Goal: Task Accomplishment & Management: Complete application form

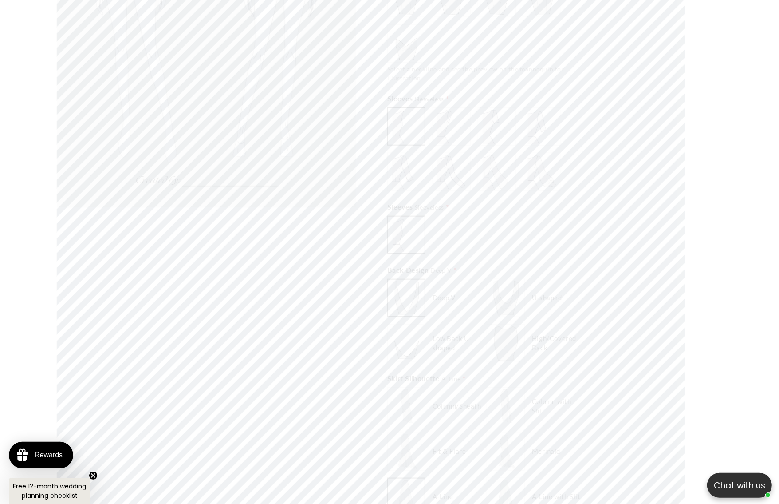
scroll to position [0, 488]
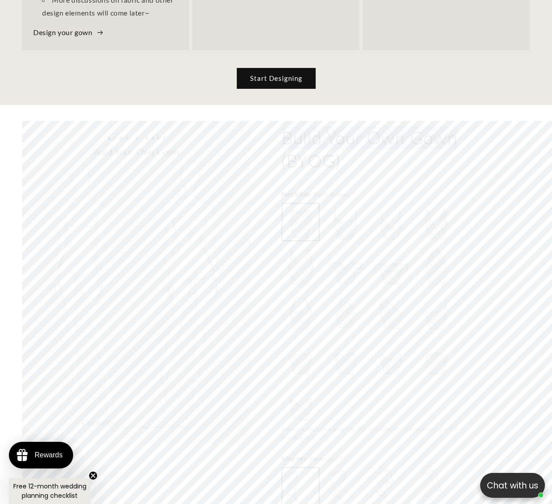
drag, startPoint x: 283, startPoint y: 60, endPoint x: 475, endPoint y: 58, distance: 192.2
click at [475, 126] on h2 "Build Your Own Gown (BYOG)" at bounding box center [390, 149] width 217 height 46
copy h2 "Build Your Own Gown"
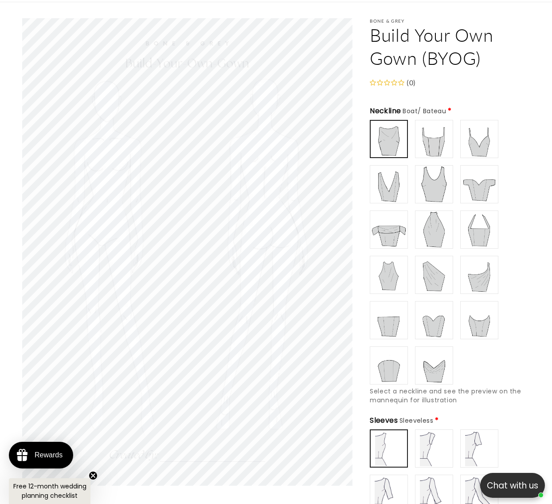
scroll to position [0, 362]
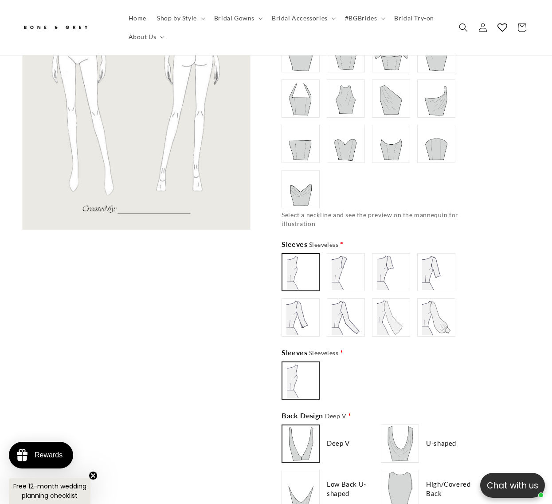
scroll to position [0, 181]
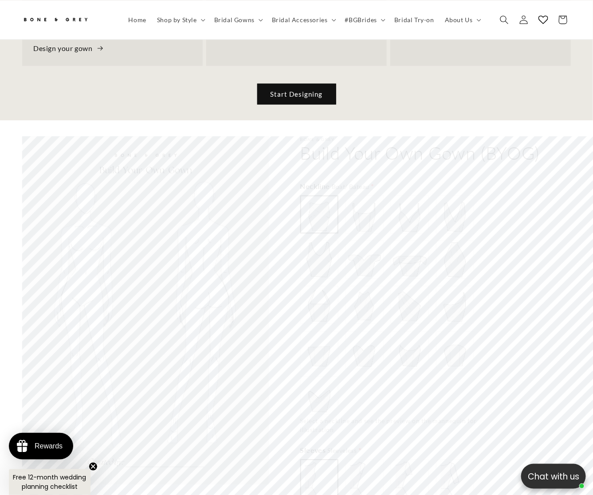
scroll to position [0, 197]
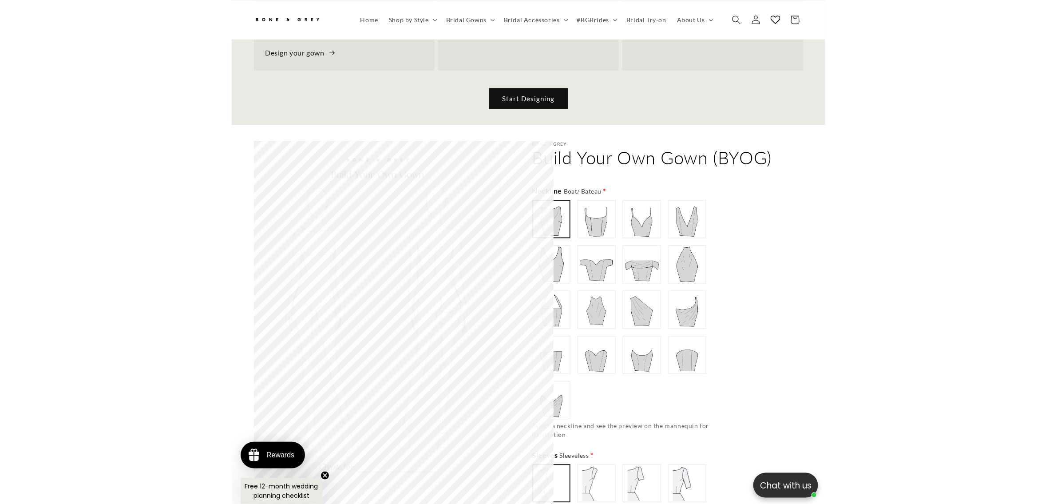
scroll to position [0, 244]
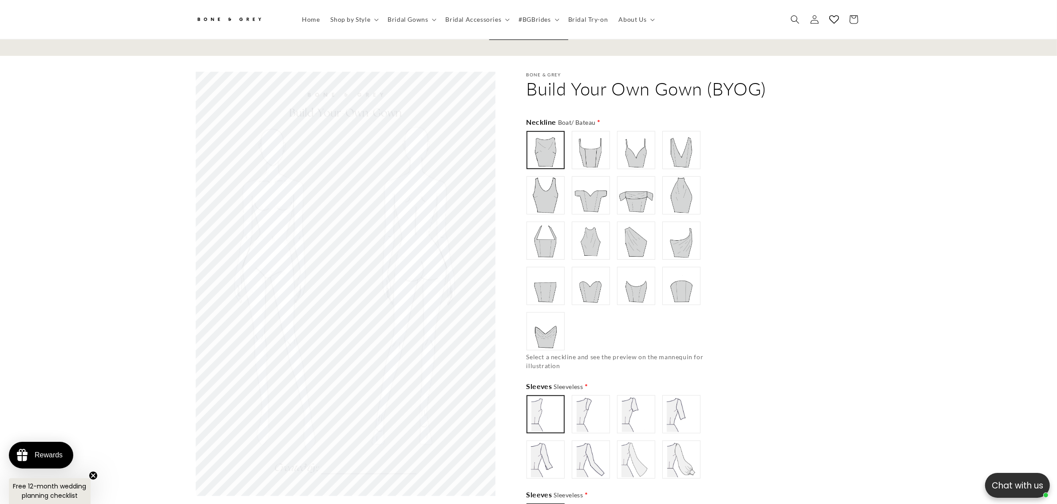
click at [537, 182] on img at bounding box center [546, 196] width 36 height 36
click at [587, 240] on img at bounding box center [591, 241] width 36 height 36
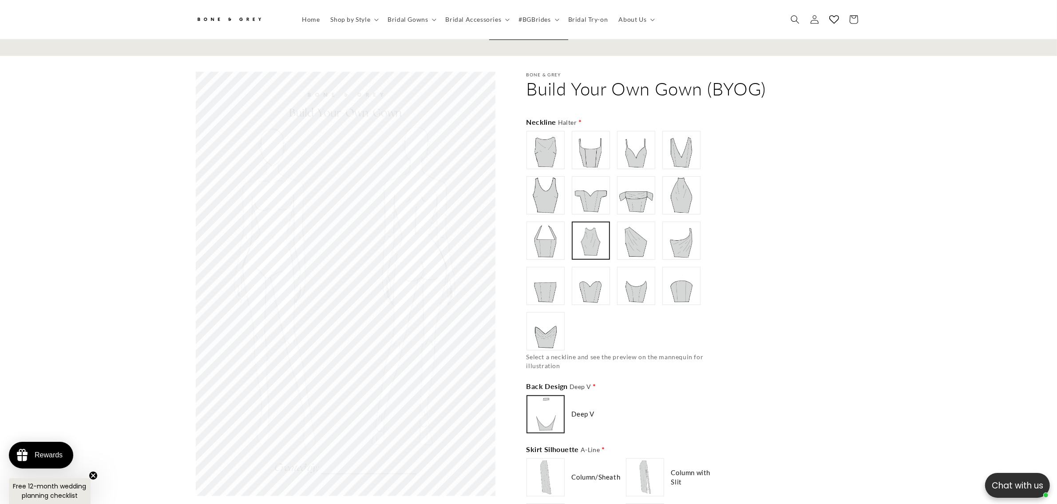
scroll to position [0, 244]
type input "**********"
click at [604, 191] on img at bounding box center [591, 196] width 36 height 36
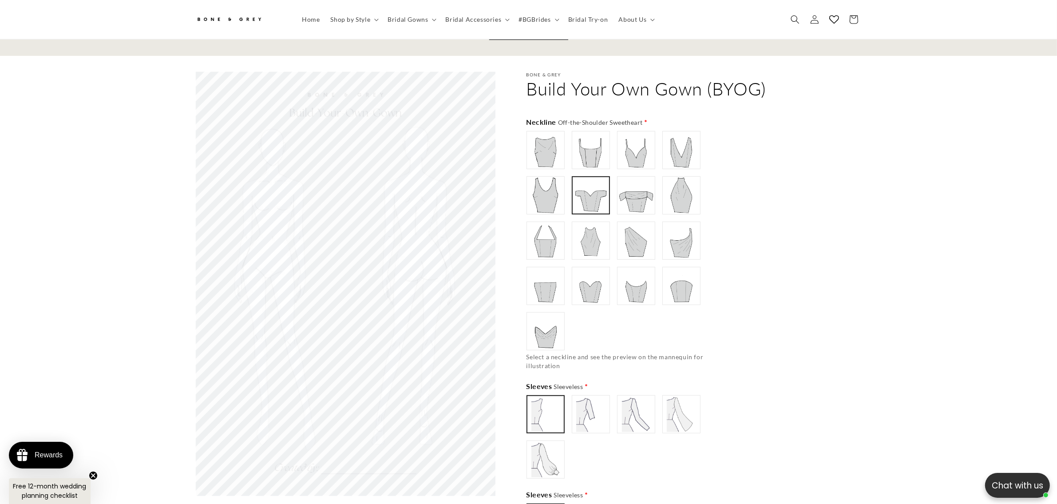
click at [580, 411] on img at bounding box center [591, 414] width 36 height 36
click at [635, 407] on img at bounding box center [636, 414] width 36 height 36
click at [675, 406] on img at bounding box center [681, 414] width 36 height 36
click at [544, 443] on img at bounding box center [546, 460] width 36 height 36
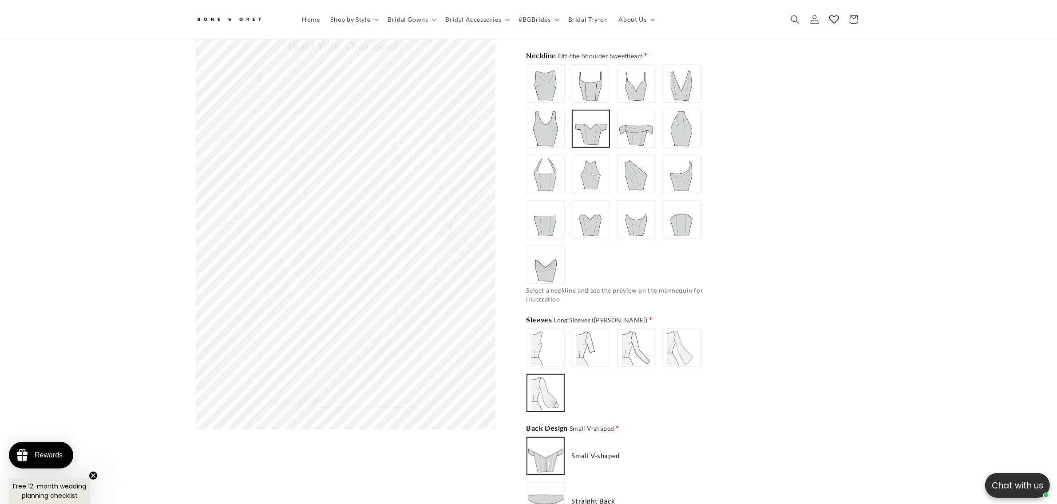
scroll to position [0, 488]
click at [587, 319] on div "Sleeves Long Sleeves ([PERSON_NAME]) * Sleeveless" at bounding box center [623, 363] width 195 height 98
click at [595, 341] on img at bounding box center [591, 348] width 36 height 36
click at [637, 339] on img at bounding box center [636, 348] width 36 height 36
click at [687, 342] on img at bounding box center [681, 348] width 36 height 36
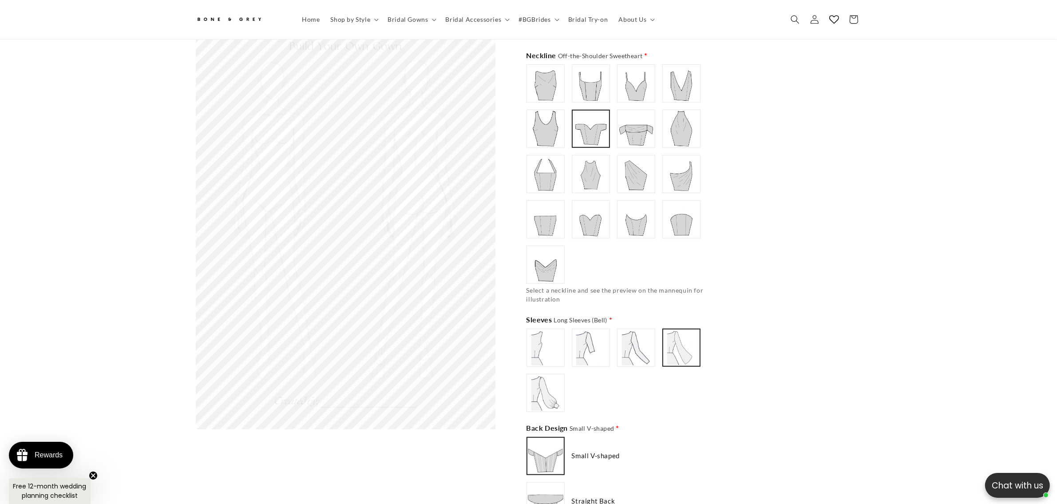
click at [546, 400] on img at bounding box center [546, 393] width 36 height 36
click at [597, 347] on img at bounding box center [591, 348] width 36 height 36
click at [637, 344] on img at bounding box center [636, 348] width 36 height 36
click at [687, 343] on img at bounding box center [681, 348] width 36 height 36
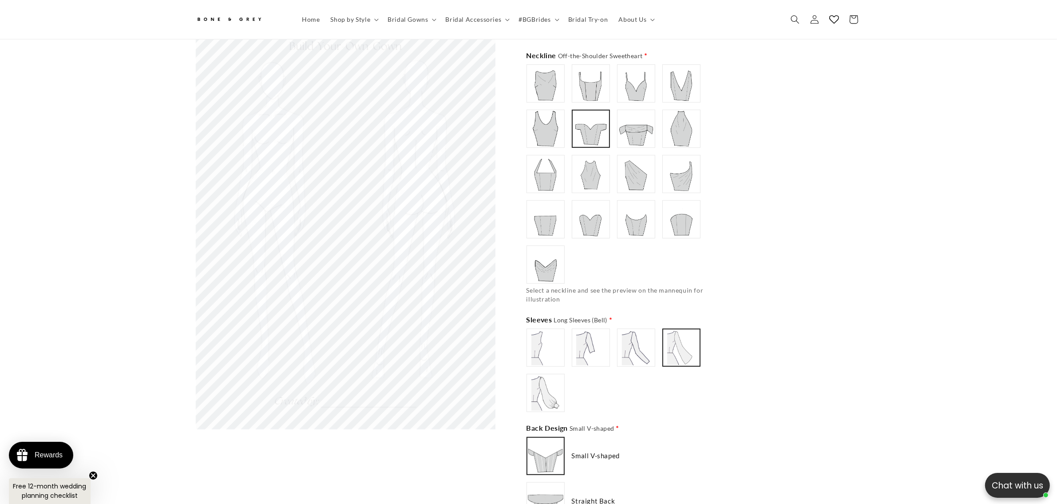
click at [554, 395] on img at bounding box center [546, 393] width 36 height 36
click at [549, 345] on img at bounding box center [546, 348] width 36 height 36
click at [587, 346] on img at bounding box center [591, 348] width 36 height 36
click at [547, 389] on img at bounding box center [546, 393] width 36 height 36
click at [647, 347] on img at bounding box center [636, 348] width 36 height 36
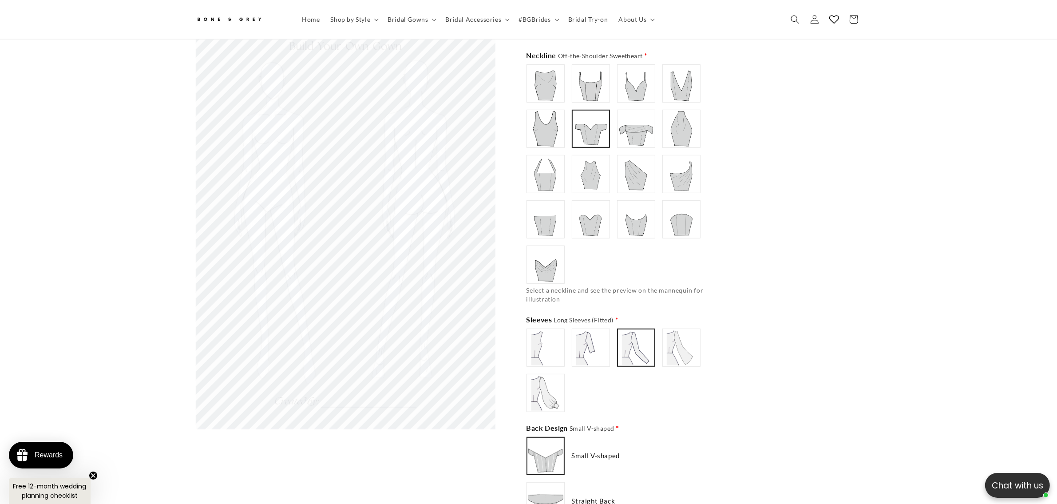
type input "**********"
click at [685, 342] on img at bounding box center [681, 348] width 36 height 36
click at [581, 164] on img at bounding box center [591, 174] width 36 height 36
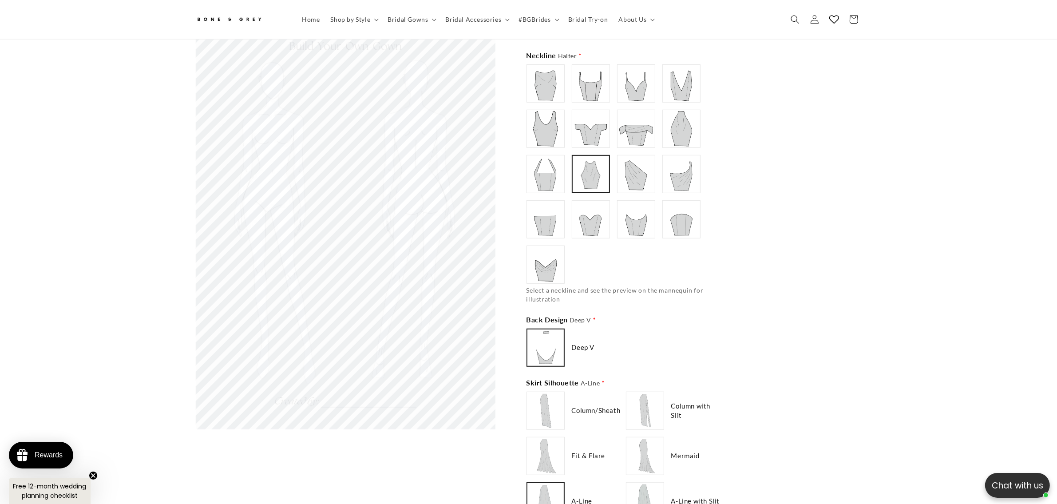
click at [543, 87] on img at bounding box center [546, 84] width 36 height 36
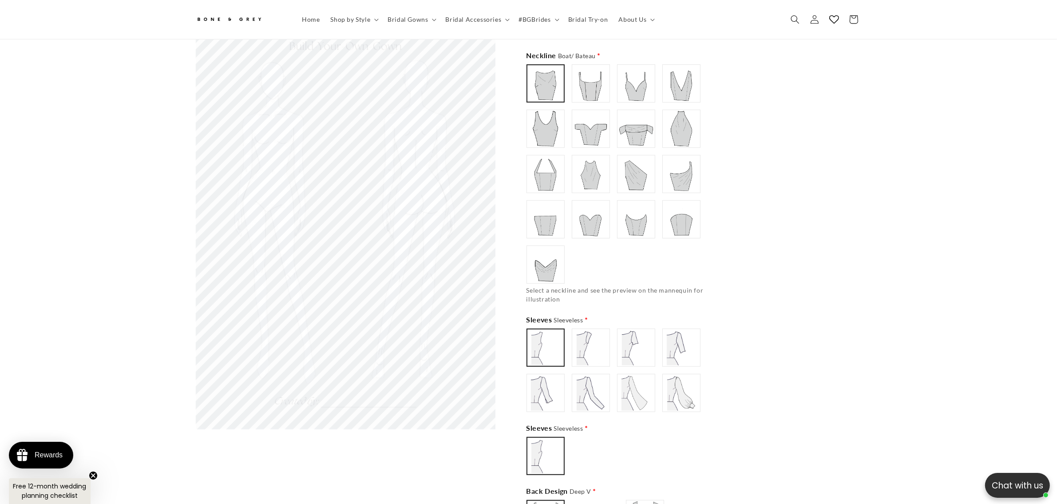
type input "**********"
click at [582, 130] on img at bounding box center [591, 129] width 36 height 36
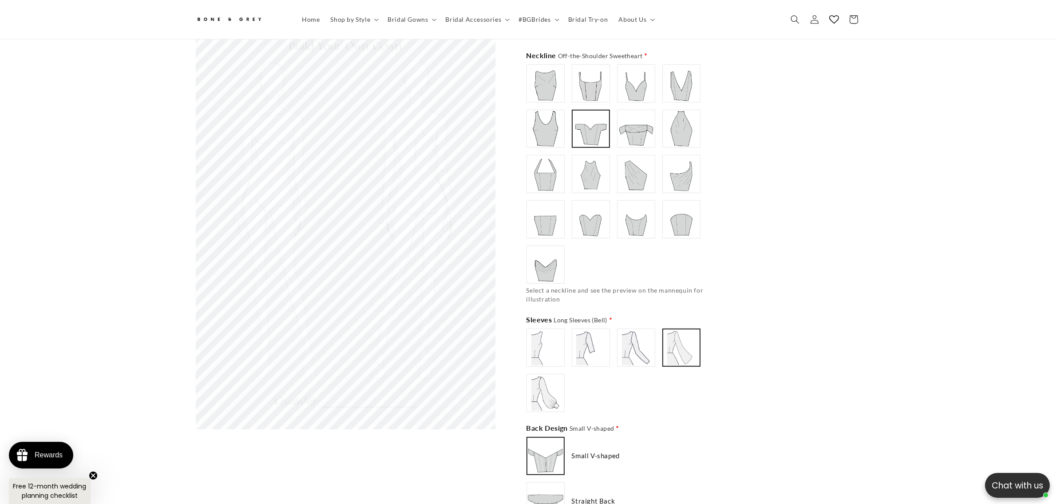
click at [577, 331] on img at bounding box center [591, 348] width 36 height 36
click at [552, 345] on img at bounding box center [546, 348] width 36 height 36
click at [544, 381] on img at bounding box center [546, 393] width 36 height 36
click at [609, 343] on label at bounding box center [591, 347] width 38 height 38
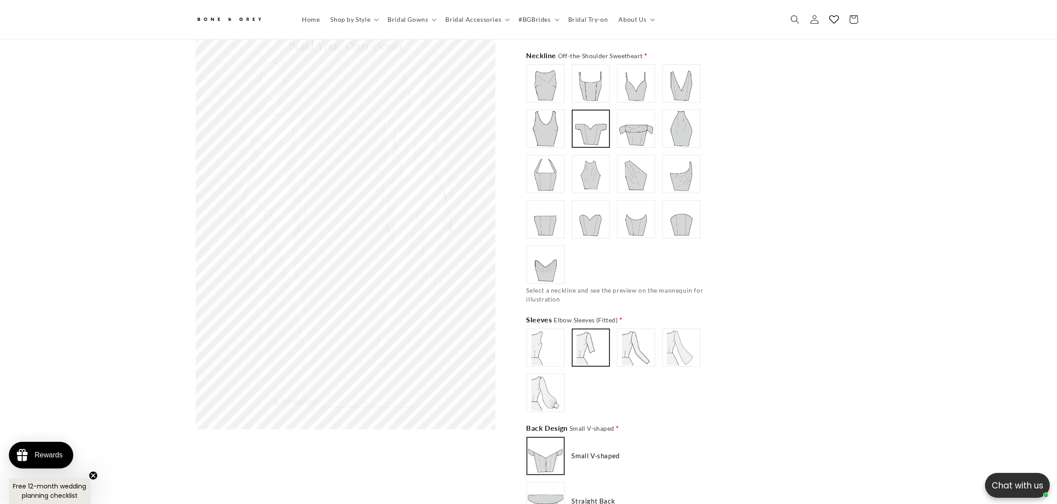
click at [634, 340] on img at bounding box center [636, 348] width 36 height 36
click at [687, 343] on img at bounding box center [681, 348] width 36 height 36
click at [600, 339] on img at bounding box center [591, 348] width 36 height 36
click at [637, 334] on img at bounding box center [636, 348] width 36 height 36
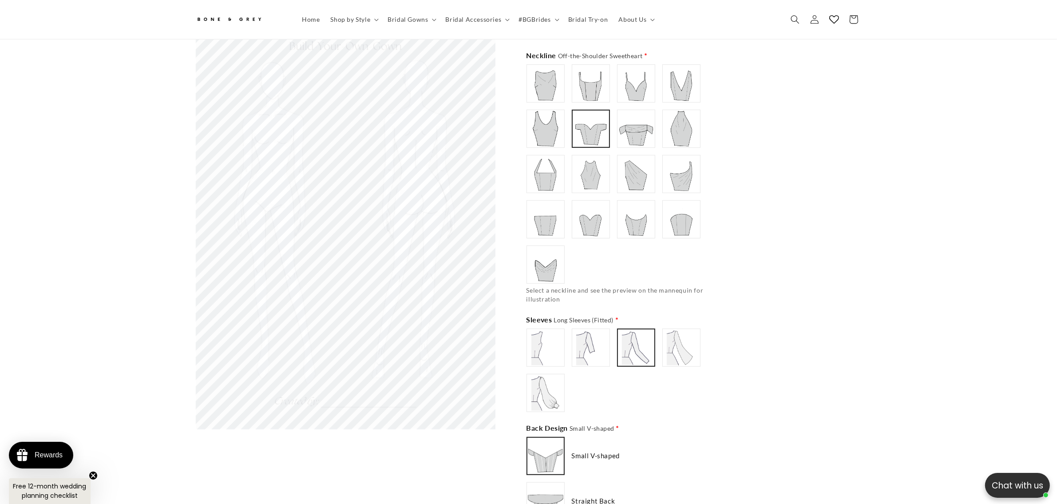
click at [551, 350] on img at bounding box center [546, 348] width 36 height 36
click at [586, 345] on img at bounding box center [591, 348] width 36 height 36
click at [631, 339] on img at bounding box center [636, 348] width 36 height 36
click at [601, 334] on img at bounding box center [591, 348] width 36 height 36
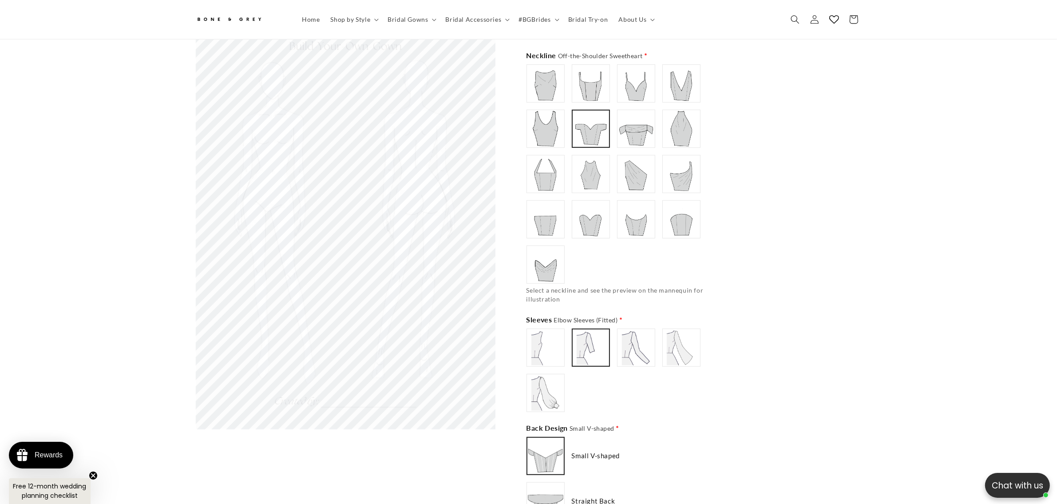
click at [551, 400] on img at bounding box center [546, 393] width 36 height 36
click at [549, 354] on img at bounding box center [546, 348] width 36 height 36
click at [592, 347] on img at bounding box center [591, 348] width 36 height 36
click at [628, 346] on img at bounding box center [636, 348] width 36 height 36
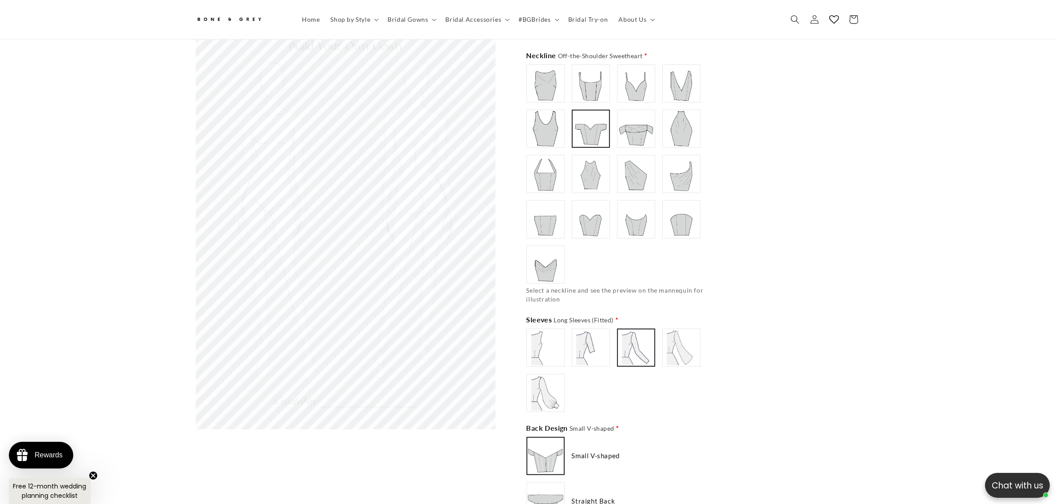
click at [674, 339] on img at bounding box center [681, 348] width 36 height 36
click at [619, 349] on img at bounding box center [636, 348] width 36 height 36
click at [602, 349] on img at bounding box center [591, 348] width 36 height 36
click at [643, 342] on img at bounding box center [636, 348] width 36 height 36
click at [672, 336] on img at bounding box center [681, 348] width 36 height 36
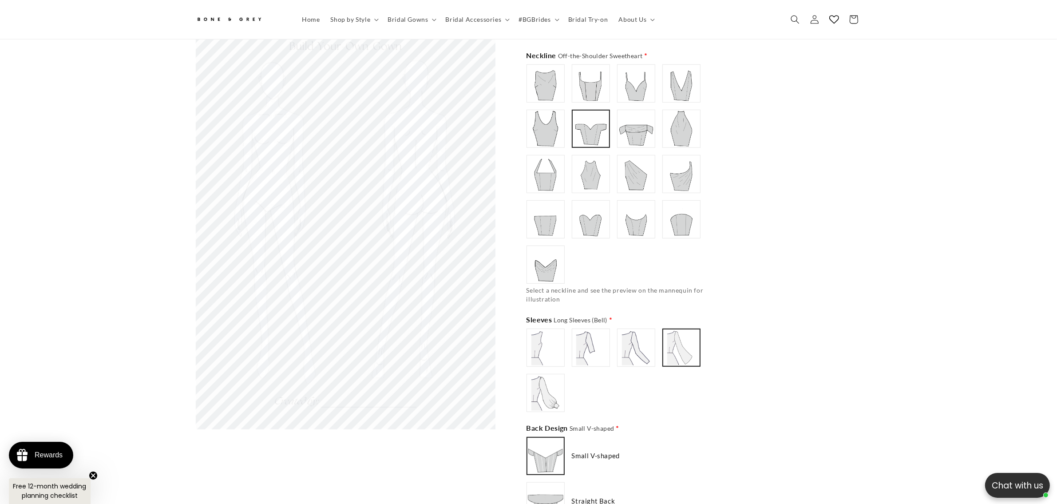
click at [597, 347] on img at bounding box center [591, 348] width 36 height 36
click at [536, 330] on img at bounding box center [546, 348] width 36 height 36
click at [587, 337] on img at bounding box center [591, 348] width 36 height 36
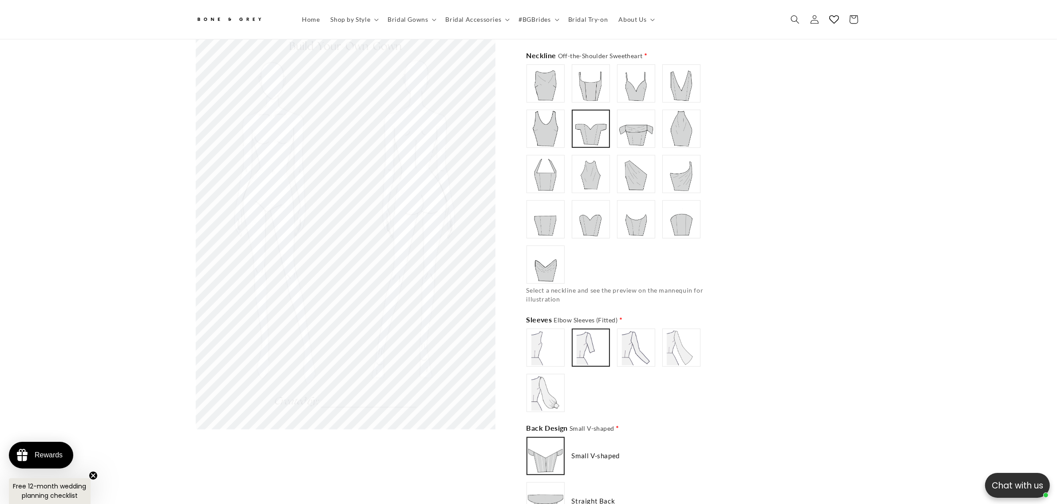
click at [644, 338] on img at bounding box center [636, 348] width 36 height 36
click at [668, 335] on img at bounding box center [681, 348] width 36 height 36
type input "**********"
click at [628, 334] on img at bounding box center [636, 348] width 36 height 36
click at [647, 331] on img at bounding box center [636, 347] width 35 height 35
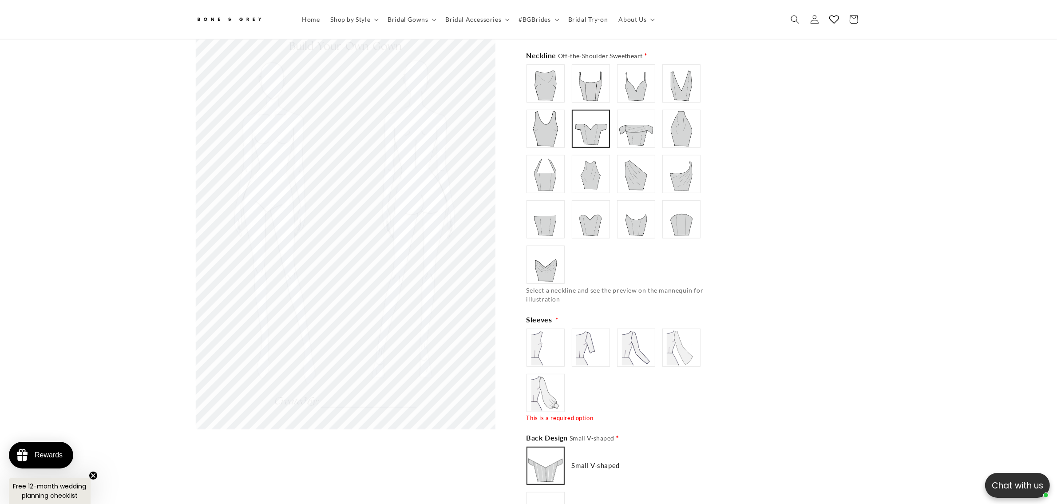
scroll to position [0, 488]
click at [692, 333] on img at bounding box center [681, 348] width 36 height 36
drag, startPoint x: 635, startPoint y: 345, endPoint x: 618, endPoint y: 344, distance: 16.4
click at [634, 345] on img at bounding box center [636, 348] width 36 height 36
click at [604, 341] on img at bounding box center [591, 348] width 36 height 36
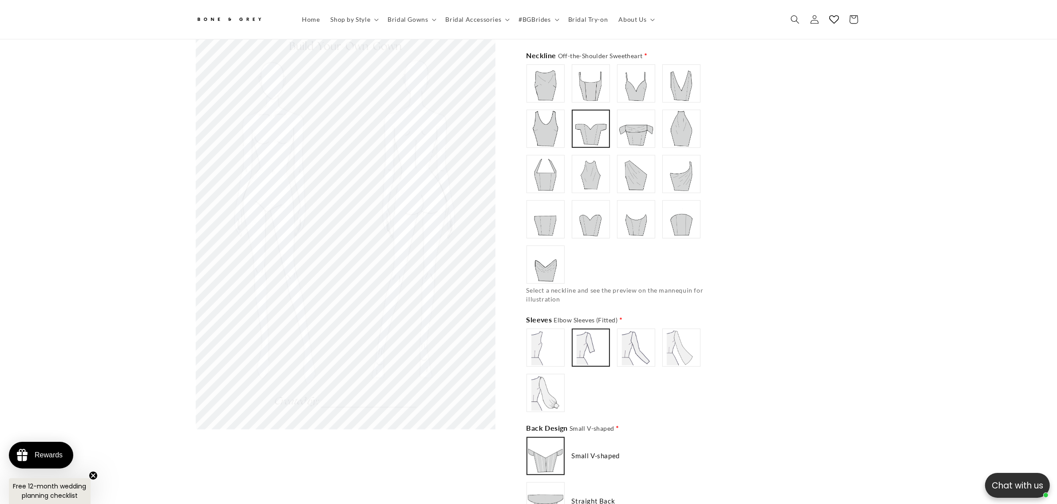
click at [680, 338] on img at bounding box center [681, 348] width 36 height 36
drag, startPoint x: 543, startPoint y: 376, endPoint x: 552, endPoint y: 374, distance: 9.3
click at [543, 376] on img at bounding box center [546, 393] width 36 height 36
click at [622, 352] on img at bounding box center [636, 348] width 36 height 36
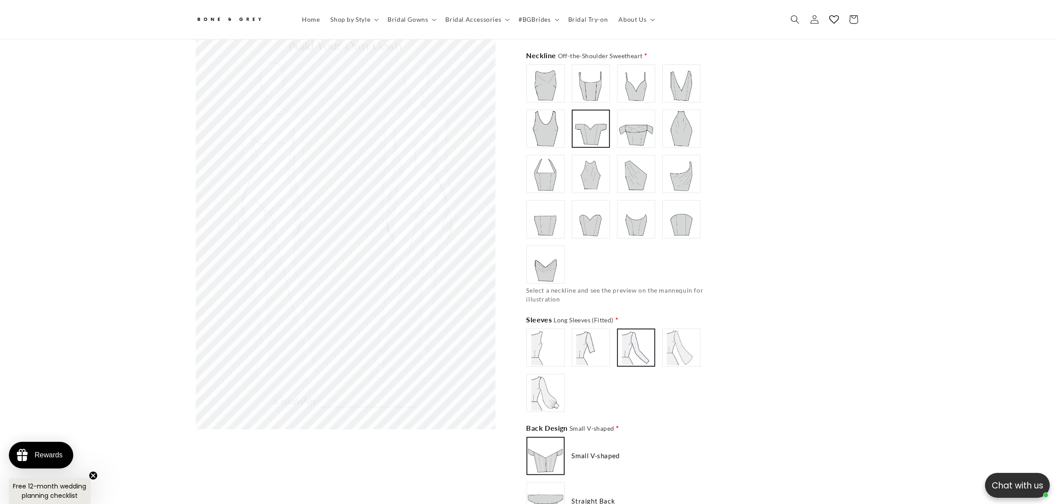
click at [686, 340] on img at bounding box center [681, 348] width 36 height 36
drag, startPoint x: 596, startPoint y: 342, endPoint x: 590, endPoint y: 346, distance: 6.9
click at [596, 341] on img at bounding box center [591, 348] width 36 height 36
click at [547, 390] on img at bounding box center [546, 393] width 36 height 36
click at [636, 337] on img at bounding box center [636, 348] width 36 height 36
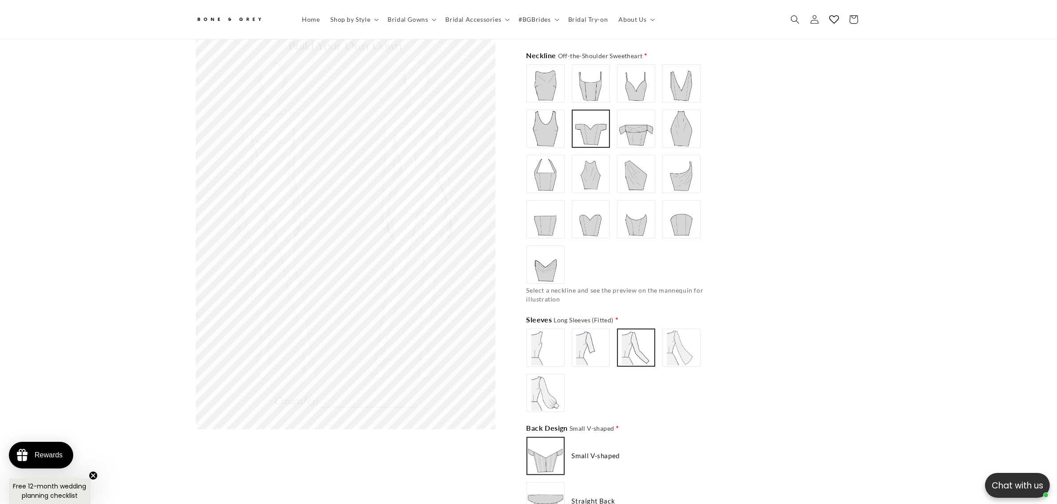
click at [682, 340] on img at bounding box center [681, 348] width 36 height 36
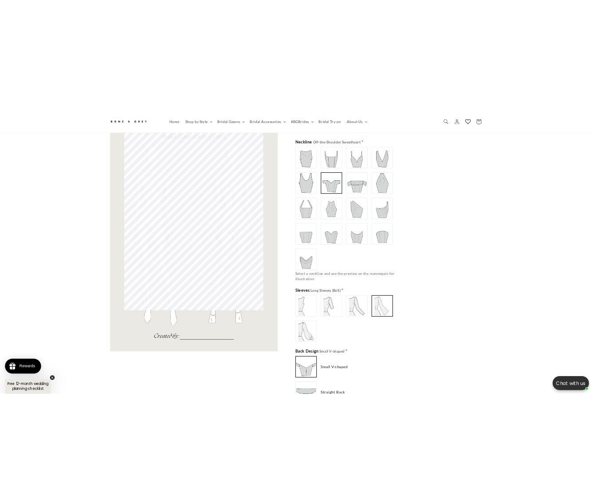
scroll to position [0, 197]
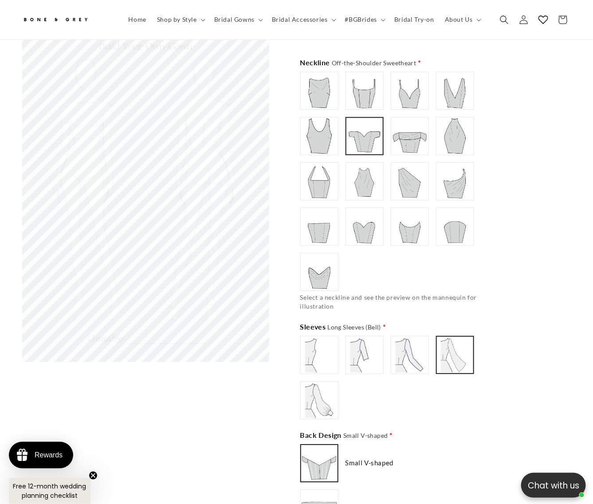
drag, startPoint x: 416, startPoint y: 351, endPoint x: 408, endPoint y: 347, distance: 9.4
click at [416, 351] on img at bounding box center [410, 355] width 36 height 36
click at [359, 345] on img at bounding box center [365, 355] width 36 height 36
click at [415, 340] on img at bounding box center [410, 355] width 36 height 36
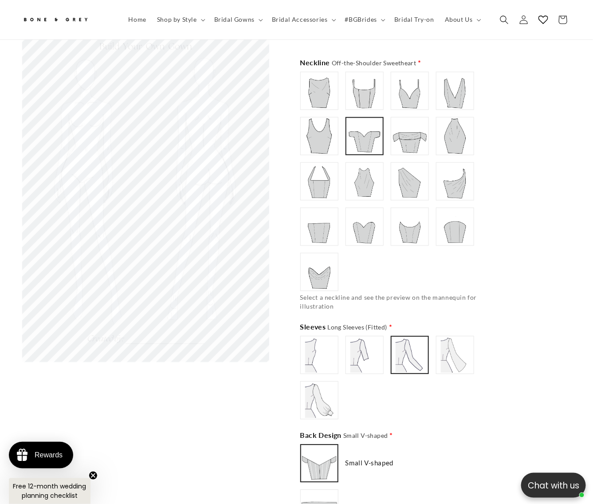
click at [433, 340] on div "Sleeveless" at bounding box center [397, 377] width 195 height 83
click at [324, 387] on img at bounding box center [320, 401] width 36 height 36
click at [387, 341] on div "Sleeveless" at bounding box center [397, 377] width 195 height 83
click at [405, 343] on img at bounding box center [410, 355] width 36 height 36
click at [441, 337] on img at bounding box center [456, 355] width 36 height 36
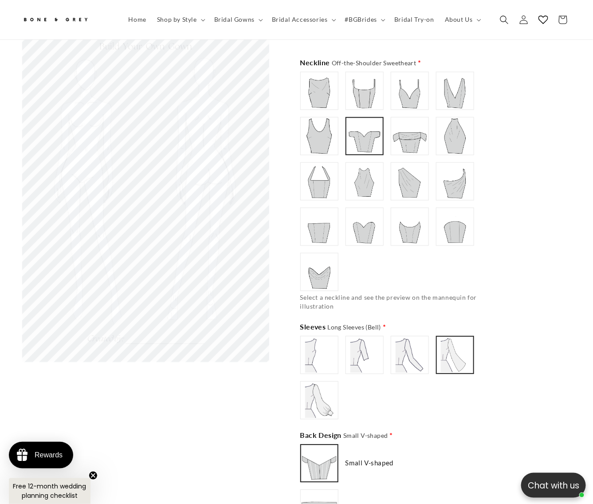
scroll to position [0, 0]
click at [407, 342] on img at bounding box center [410, 355] width 36 height 36
drag, startPoint x: 380, startPoint y: 347, endPoint x: 439, endPoint y: 338, distance: 60.1
click at [380, 347] on img at bounding box center [365, 355] width 36 height 36
click at [445, 338] on img at bounding box center [456, 355] width 36 height 36
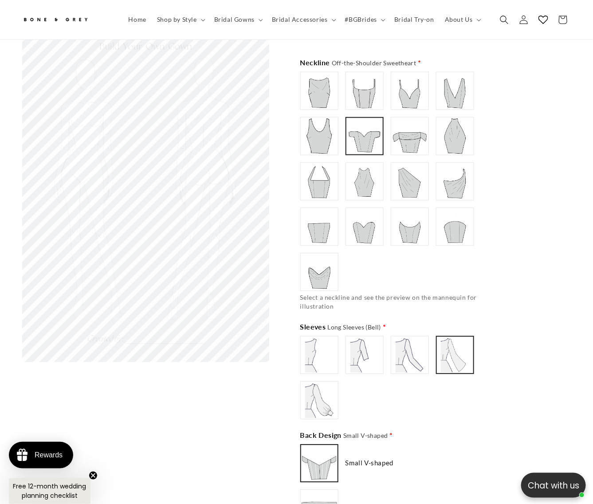
click at [305, 393] on img at bounding box center [320, 401] width 36 height 36
click at [418, 341] on img at bounding box center [410, 355] width 36 height 36
click at [457, 338] on img at bounding box center [456, 355] width 36 height 36
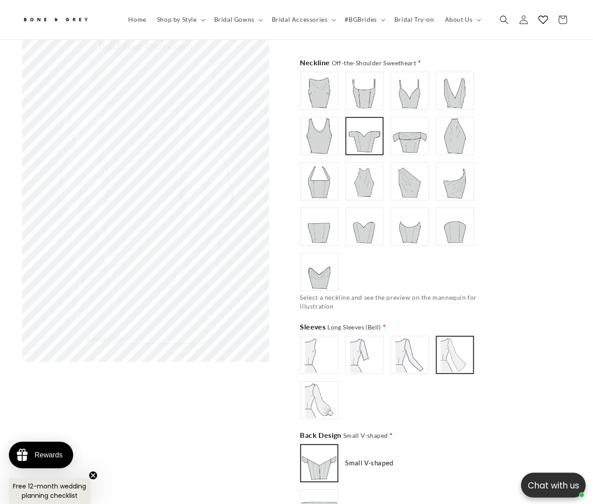
click at [363, 348] on img at bounding box center [365, 355] width 36 height 36
click at [304, 384] on img at bounding box center [320, 401] width 36 height 36
drag, startPoint x: 413, startPoint y: 349, endPoint x: 457, endPoint y: 344, distance: 44.6
click at [414, 347] on img at bounding box center [410, 355] width 36 height 36
click at [460, 344] on img at bounding box center [456, 355] width 36 height 36
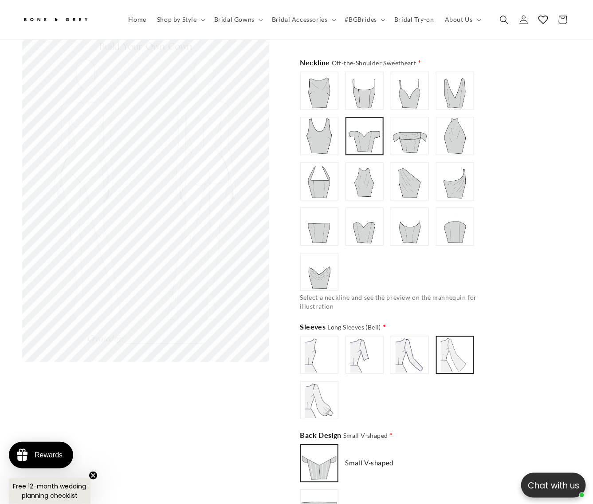
click at [370, 343] on img at bounding box center [365, 355] width 36 height 36
click at [396, 341] on img at bounding box center [410, 355] width 36 height 36
click at [438, 341] on img at bounding box center [456, 355] width 36 height 36
click at [315, 396] on img at bounding box center [320, 401] width 36 height 36
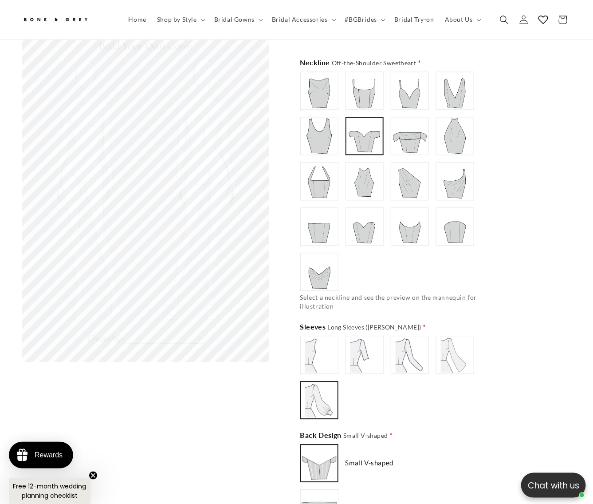
click at [369, 355] on img at bounding box center [365, 355] width 36 height 36
click at [428, 345] on label at bounding box center [410, 355] width 38 height 38
click at [460, 342] on img at bounding box center [456, 355] width 36 height 36
click at [398, 351] on img at bounding box center [410, 355] width 36 height 36
click at [386, 351] on div "Sleeveless" at bounding box center [397, 377] width 195 height 83
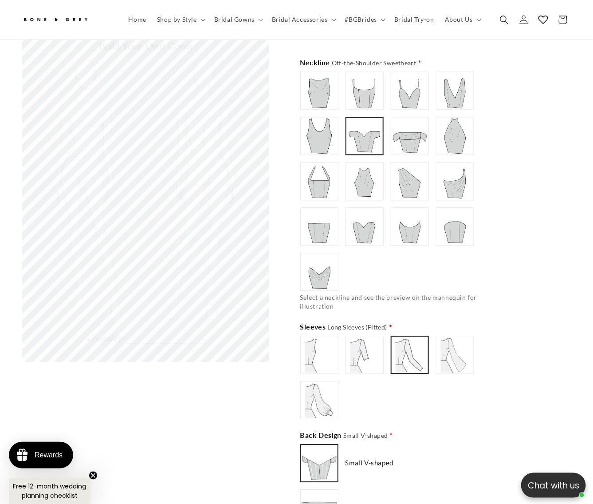
click at [440, 346] on img at bounding box center [456, 355] width 36 height 36
click at [404, 345] on img at bounding box center [410, 355] width 36 height 36
click at [371, 352] on img at bounding box center [365, 355] width 36 height 36
click at [340, 393] on div "Sleeveless" at bounding box center [397, 377] width 195 height 83
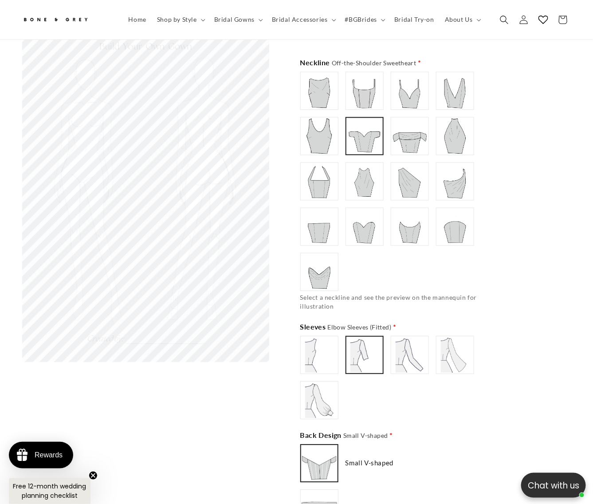
click at [324, 395] on img at bounding box center [320, 401] width 36 height 36
click at [402, 337] on img at bounding box center [410, 355] width 36 height 36
click at [454, 337] on img at bounding box center [456, 355] width 36 height 36
click at [377, 347] on img at bounding box center [365, 355] width 36 height 36
click at [402, 345] on img at bounding box center [410, 355] width 36 height 36
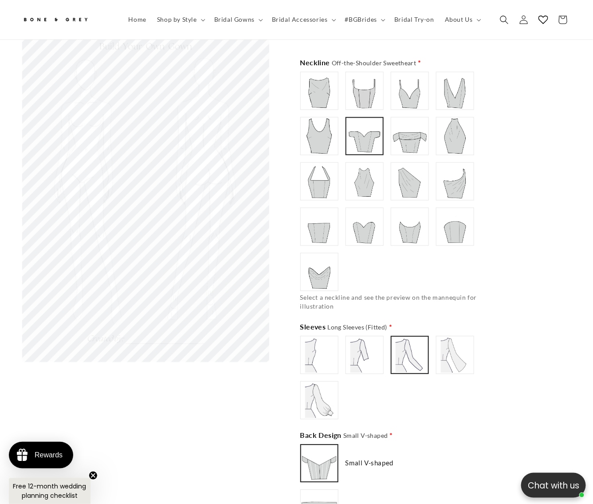
click at [442, 340] on img at bounding box center [456, 355] width 36 height 36
click at [414, 345] on img at bounding box center [410, 355] width 36 height 36
click at [364, 349] on img at bounding box center [365, 355] width 36 height 36
click at [440, 347] on img at bounding box center [456, 355] width 36 height 36
click at [325, 383] on img at bounding box center [320, 401] width 36 height 36
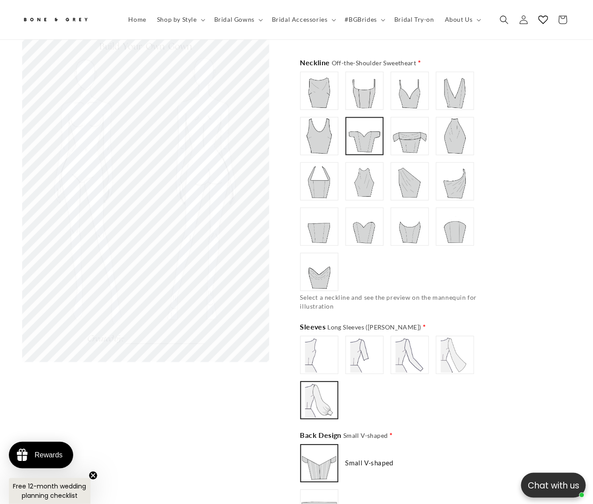
scroll to position [0, 0]
click at [416, 342] on img at bounding box center [410, 355] width 36 height 36
click at [366, 351] on img at bounding box center [365, 355] width 36 height 36
click at [450, 339] on img at bounding box center [456, 355] width 36 height 36
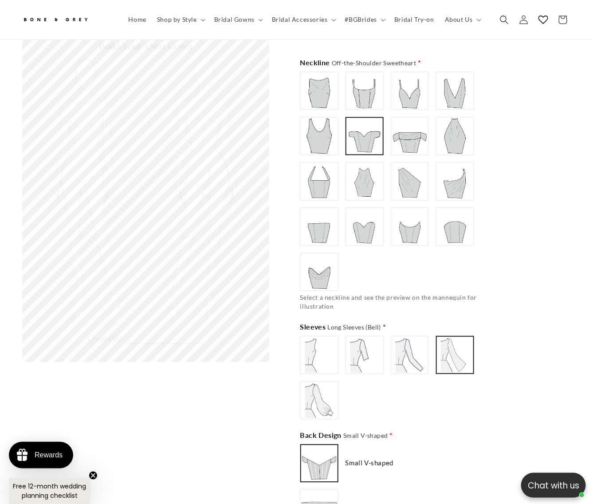
scroll to position [0, 395]
click at [407, 338] on img at bounding box center [410, 355] width 36 height 36
click at [369, 346] on img at bounding box center [365, 355] width 36 height 36
click at [322, 388] on img at bounding box center [320, 401] width 36 height 36
click at [409, 346] on img at bounding box center [410, 355] width 36 height 36
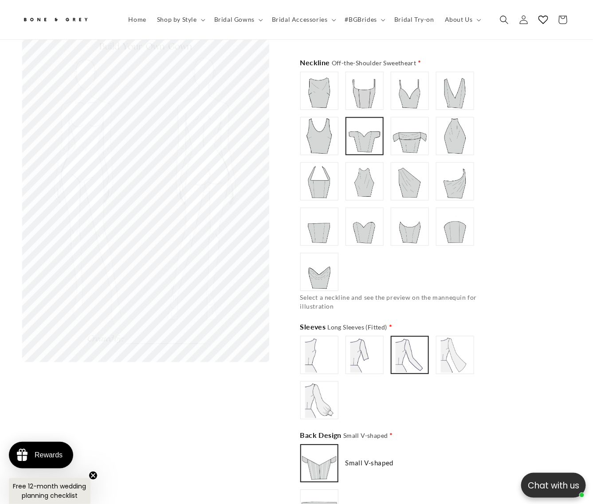
click at [451, 344] on img at bounding box center [456, 355] width 36 height 36
click at [402, 353] on img at bounding box center [410, 355] width 36 height 36
click at [374, 353] on img at bounding box center [365, 355] width 36 height 36
click at [413, 347] on img at bounding box center [410, 355] width 36 height 36
click at [444, 342] on img at bounding box center [456, 355] width 36 height 36
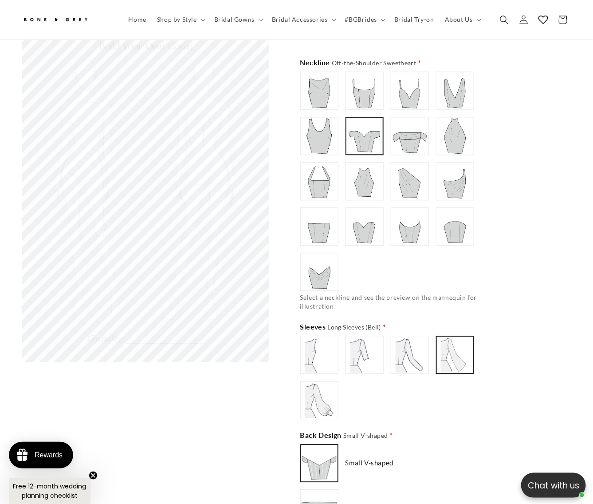
scroll to position [0, 0]
click at [327, 398] on img at bounding box center [320, 401] width 36 height 36
click at [372, 343] on img at bounding box center [365, 355] width 36 height 36
click at [420, 338] on img at bounding box center [410, 355] width 36 height 36
click at [466, 340] on img at bounding box center [456, 355] width 36 height 36
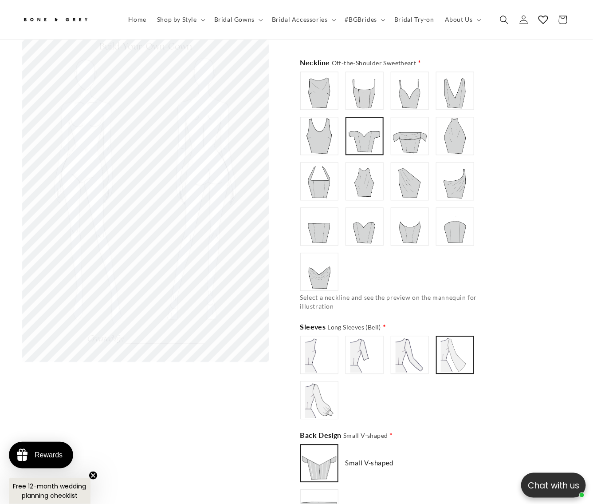
click at [375, 347] on img at bounding box center [365, 355] width 36 height 36
click at [414, 344] on img at bounding box center [410, 355] width 36 height 36
click at [446, 344] on img at bounding box center [456, 355] width 36 height 36
click at [316, 399] on img at bounding box center [320, 401] width 36 height 36
click at [368, 355] on img at bounding box center [365, 355] width 36 height 36
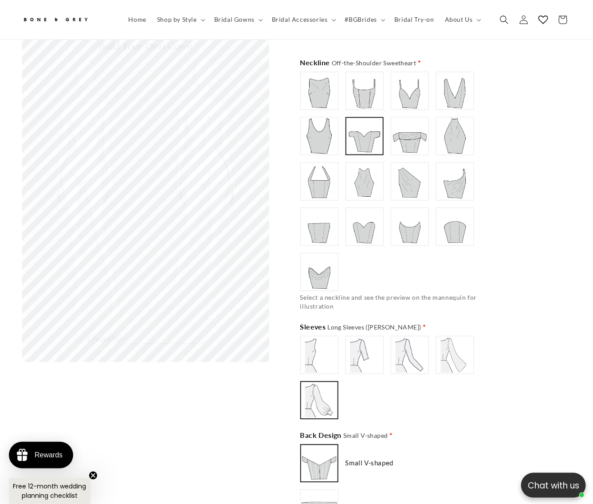
scroll to position [0, 197]
click at [419, 347] on img at bounding box center [410, 355] width 36 height 36
type input "**********"
click at [456, 348] on img at bounding box center [456, 355] width 36 height 36
click at [404, 128] on img at bounding box center [410, 136] width 36 height 36
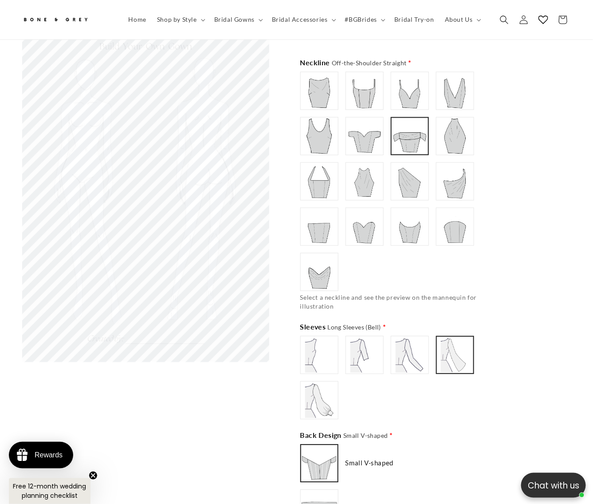
click at [375, 130] on img at bounding box center [365, 136] width 36 height 36
click at [316, 83] on img at bounding box center [320, 91] width 36 height 36
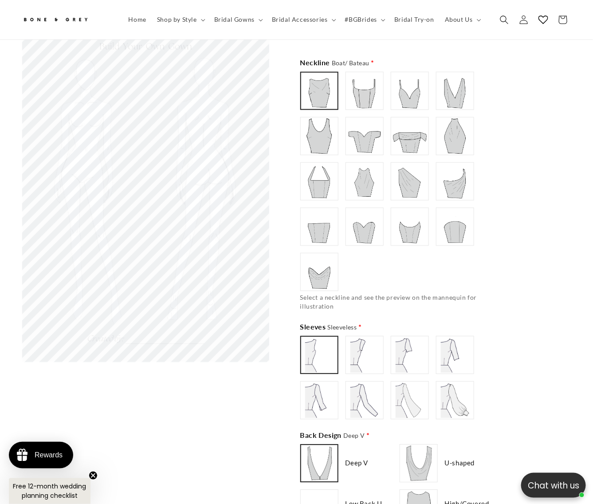
scroll to position [0, 395]
click at [356, 128] on img at bounding box center [365, 136] width 36 height 36
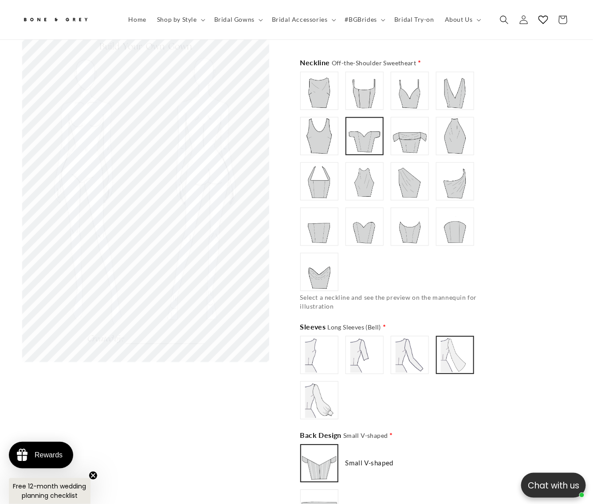
click at [405, 127] on img at bounding box center [410, 136] width 36 height 36
click at [443, 134] on img at bounding box center [456, 136] width 36 height 36
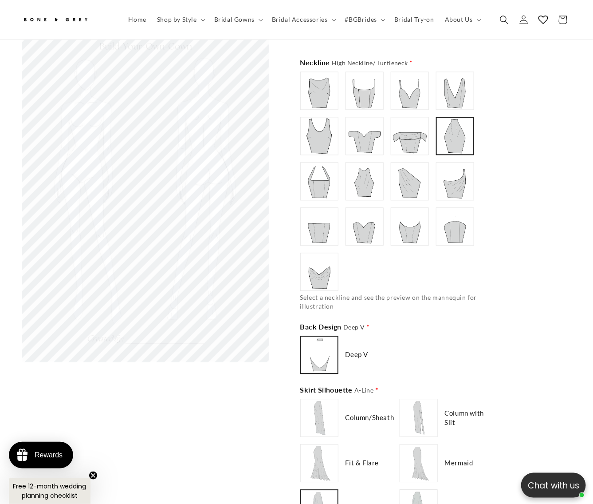
click at [446, 169] on img at bounding box center [456, 182] width 36 height 36
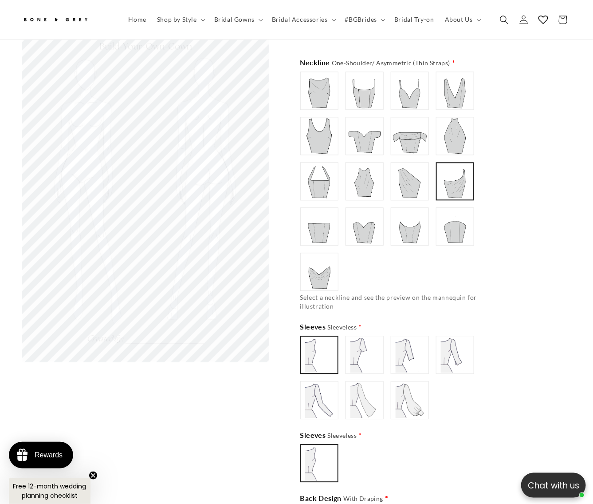
click at [403, 181] on img at bounding box center [410, 182] width 36 height 36
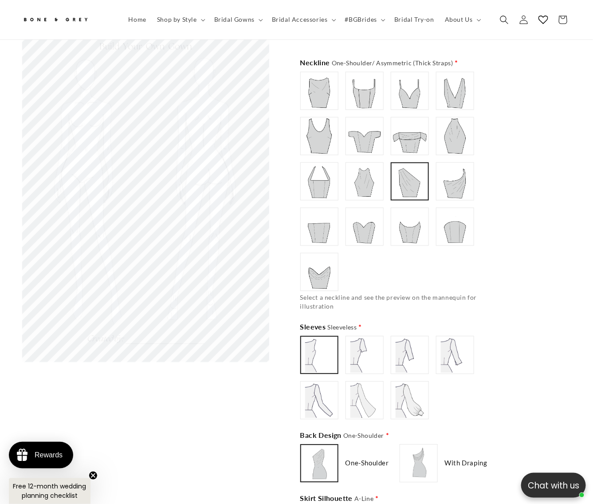
click at [368, 209] on img at bounding box center [365, 227] width 36 height 36
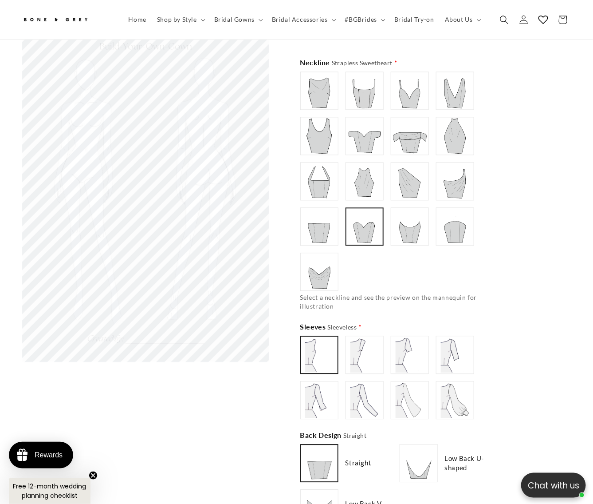
scroll to position [0, 197]
click at [359, 164] on img at bounding box center [365, 182] width 36 height 36
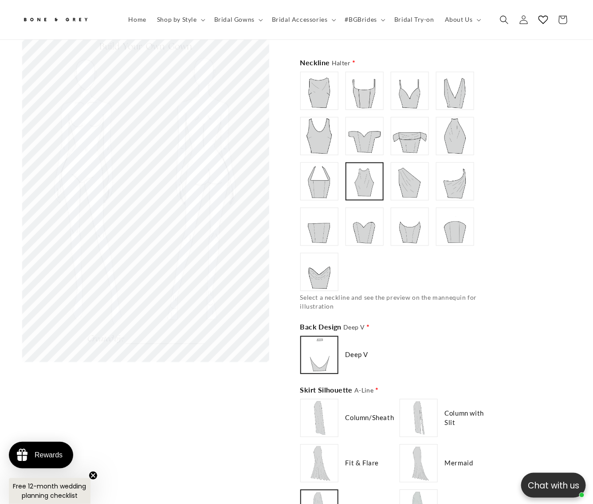
click at [333, 178] on img at bounding box center [320, 182] width 36 height 36
click at [318, 127] on img at bounding box center [320, 136] width 36 height 36
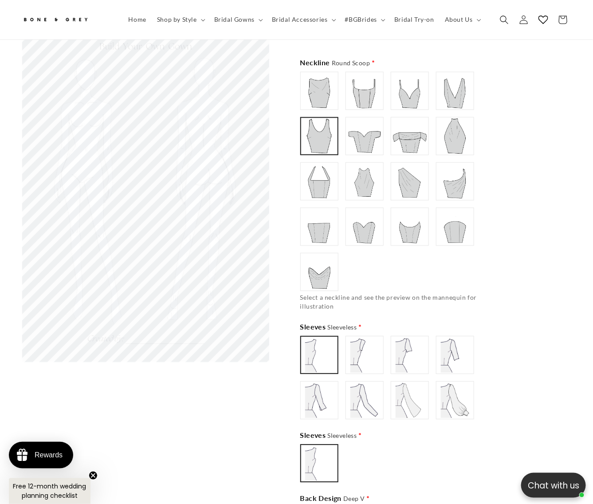
click at [362, 122] on img at bounding box center [365, 136] width 36 height 36
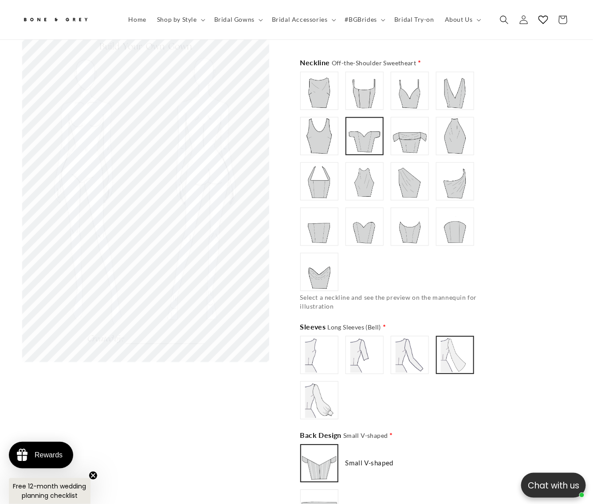
click at [364, 83] on img at bounding box center [365, 91] width 36 height 36
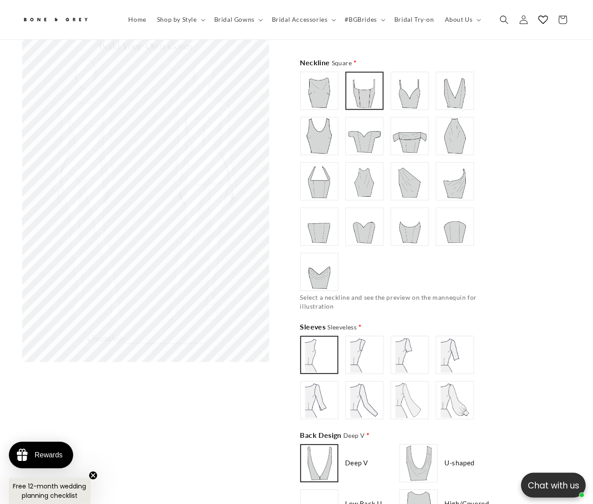
click at [404, 80] on img at bounding box center [410, 91] width 36 height 36
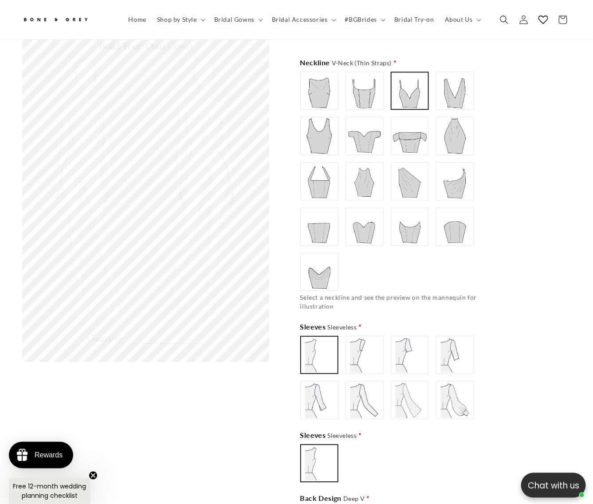
click at [447, 79] on img at bounding box center [456, 91] width 36 height 36
click at [420, 178] on img at bounding box center [410, 182] width 36 height 36
drag, startPoint x: 411, startPoint y: 231, endPoint x: 369, endPoint y: 238, distance: 42.7
click at [411, 231] on div "Boat/ Bateau" at bounding box center [397, 181] width 195 height 219
click at [363, 221] on img at bounding box center [365, 227] width 36 height 36
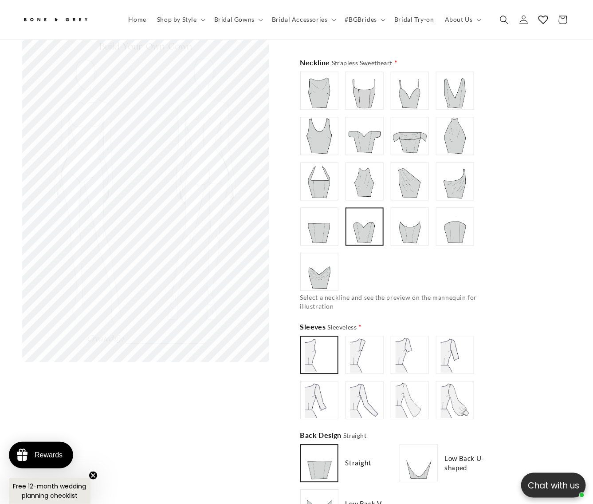
type input "**********"
click at [313, 273] on img at bounding box center [320, 272] width 36 height 36
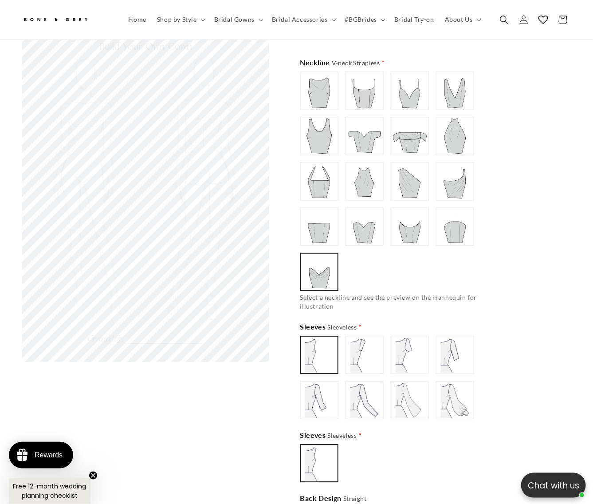
scroll to position [0, 197]
drag, startPoint x: 370, startPoint y: 336, endPoint x: 414, endPoint y: 335, distance: 44.4
click at [371, 337] on img at bounding box center [365, 355] width 36 height 36
click at [415, 337] on img at bounding box center [410, 355] width 36 height 36
type input "**********"
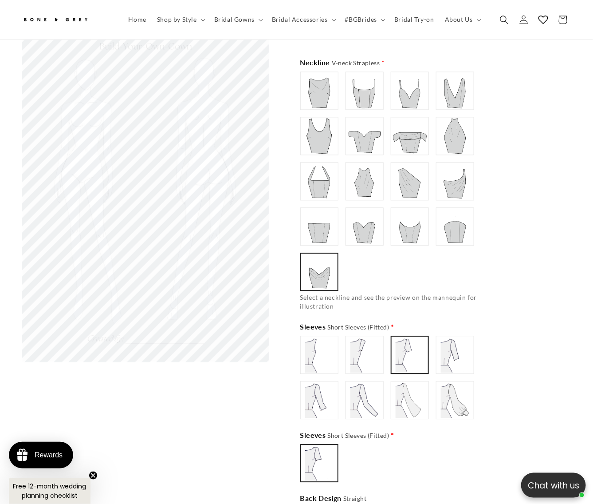
drag, startPoint x: 404, startPoint y: 396, endPoint x: 353, endPoint y: 400, distance: 50.8
click at [403, 396] on img at bounding box center [410, 401] width 36 height 36
click at [350, 127] on img at bounding box center [365, 136] width 36 height 36
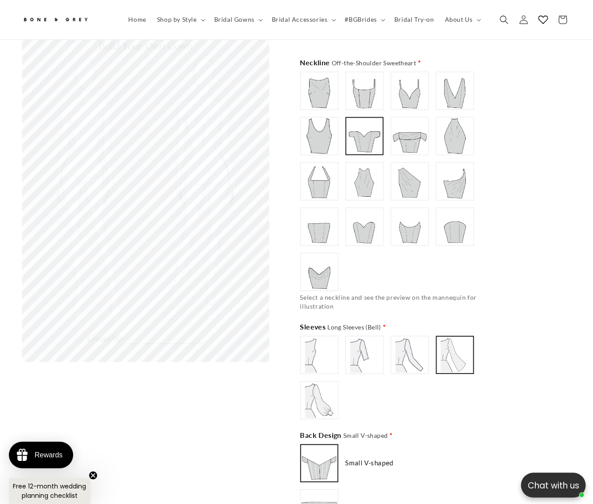
scroll to position [0, 395]
click at [361, 167] on img at bounding box center [365, 182] width 36 height 36
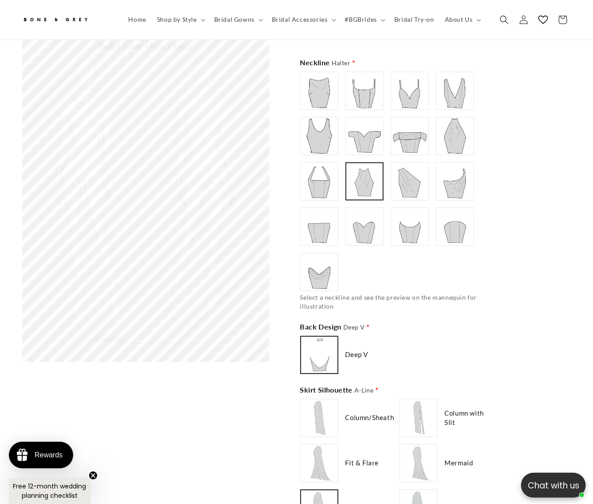
click at [396, 134] on img at bounding box center [410, 136] width 36 height 36
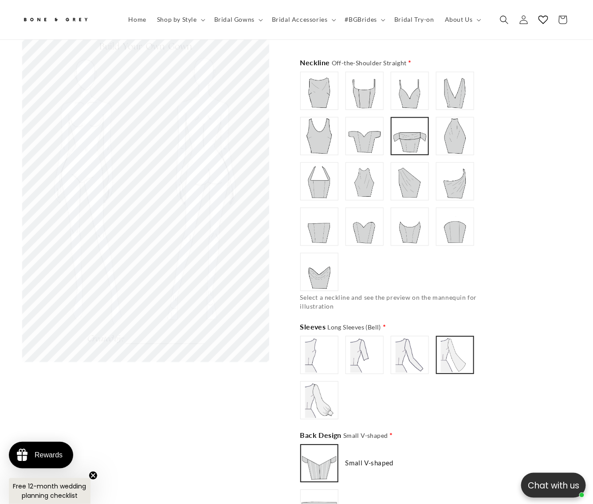
click at [342, 169] on div "Boat/ Bateau" at bounding box center [397, 181] width 195 height 219
click at [323, 126] on img at bounding box center [320, 136] width 36 height 36
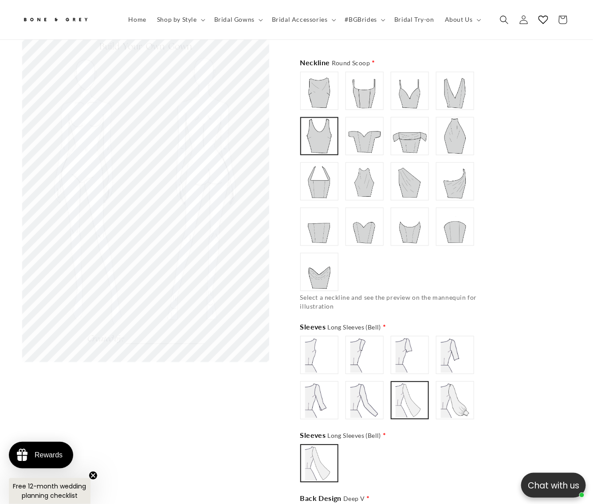
click at [347, 125] on div at bounding box center [365, 136] width 36 height 36
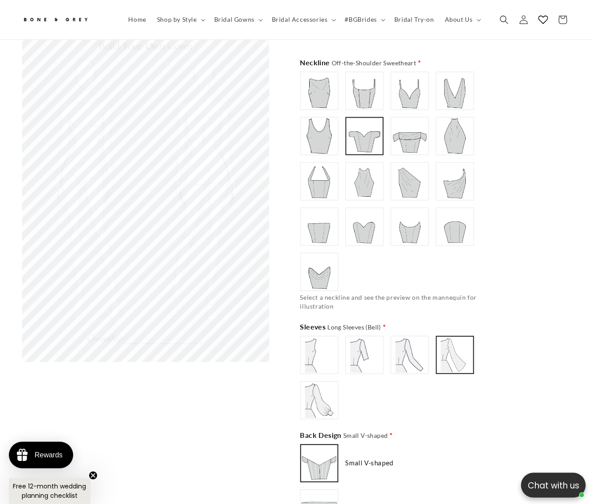
click at [356, 165] on img at bounding box center [365, 182] width 36 height 36
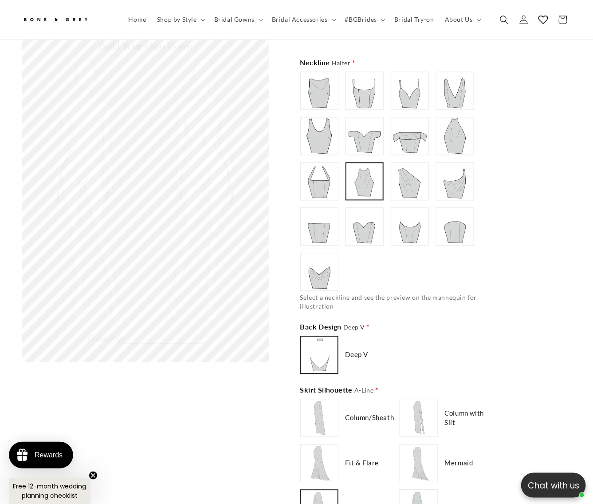
click at [316, 178] on img at bounding box center [320, 182] width 36 height 36
click at [370, 209] on img at bounding box center [365, 227] width 36 height 36
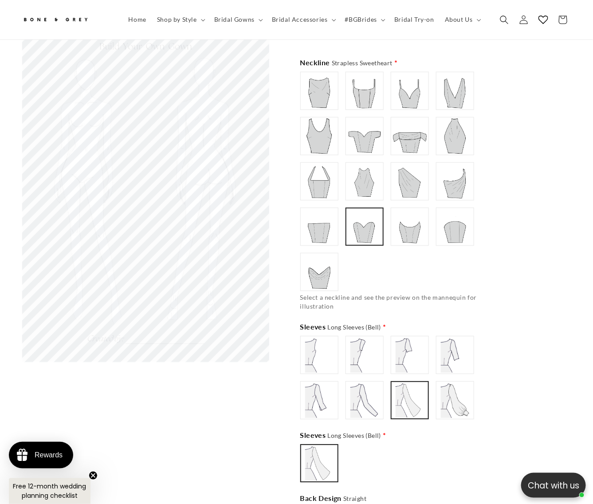
click at [370, 164] on img at bounding box center [365, 182] width 36 height 36
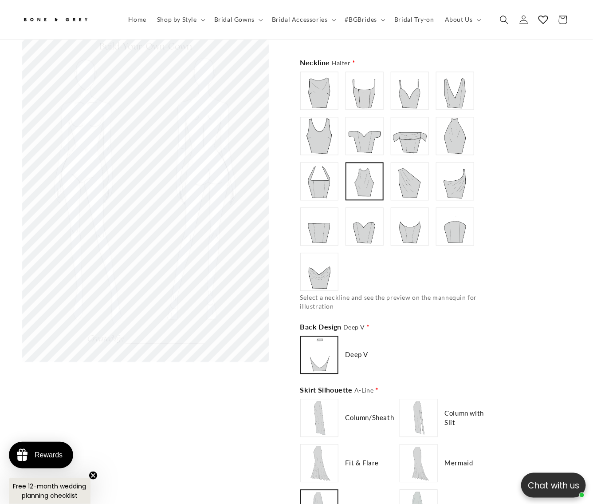
scroll to position [0, 0]
type input "**********"
click at [367, 127] on img at bounding box center [365, 136] width 36 height 36
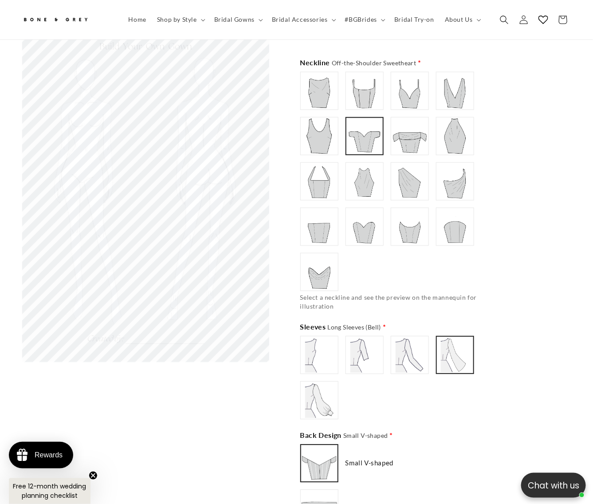
type input "**********"
click at [411, 338] on img at bounding box center [410, 355] width 36 height 36
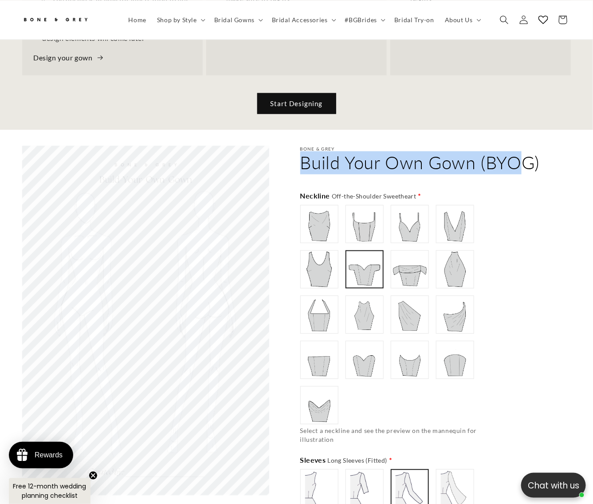
drag, startPoint x: 305, startPoint y: 149, endPoint x: 552, endPoint y: 181, distance: 248.4
click at [526, 151] on h2 "Build Your Own Gown (BYOG)" at bounding box center [420, 162] width 240 height 23
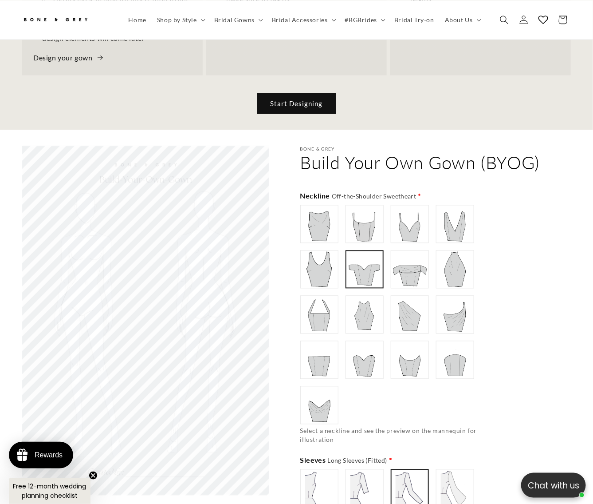
click at [319, 211] on img at bounding box center [320, 224] width 36 height 36
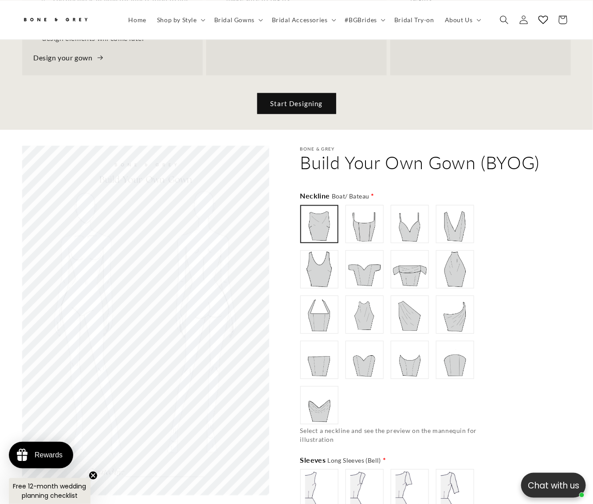
click at [353, 209] on img at bounding box center [365, 224] width 36 height 36
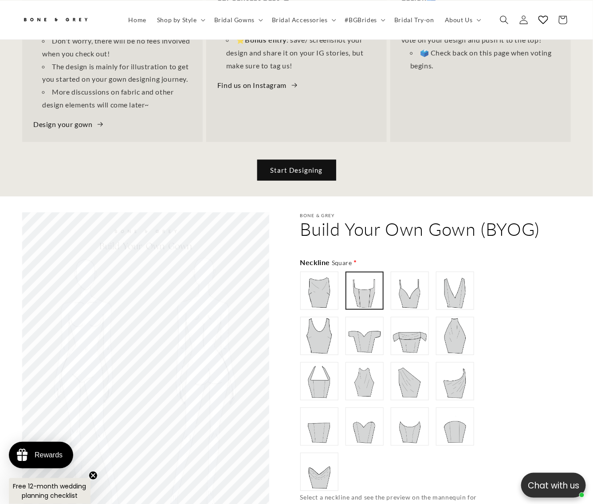
click at [362, 326] on img at bounding box center [365, 336] width 36 height 36
click at [375, 363] on img at bounding box center [365, 381] width 36 height 36
click at [404, 363] on img at bounding box center [410, 381] width 36 height 36
click at [412, 327] on img at bounding box center [410, 336] width 36 height 36
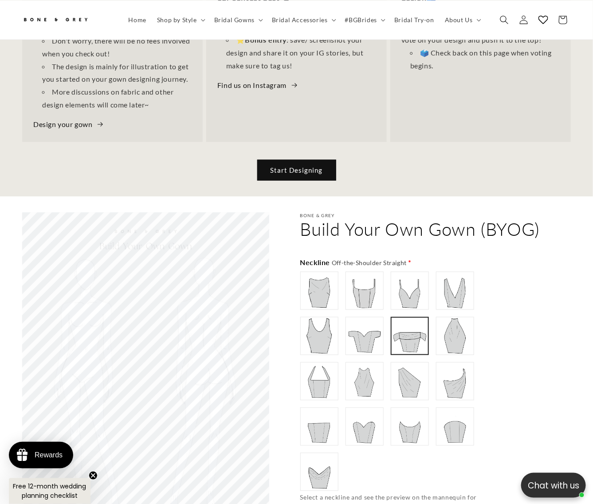
click at [447, 324] on img at bounding box center [456, 336] width 36 height 36
click at [456, 374] on img at bounding box center [456, 381] width 36 height 36
click at [454, 418] on img at bounding box center [456, 427] width 36 height 36
drag, startPoint x: 317, startPoint y: 413, endPoint x: 309, endPoint y: 401, distance: 14.8
click at [317, 413] on img at bounding box center [320, 427] width 36 height 36
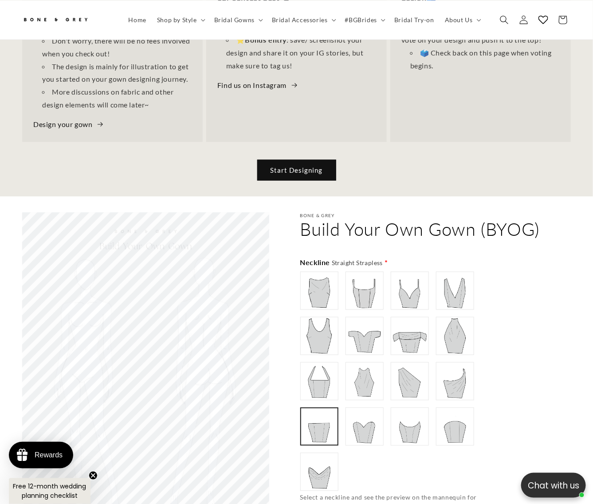
click at [316, 363] on img at bounding box center [320, 381] width 36 height 36
click at [314, 320] on img at bounding box center [320, 336] width 36 height 36
click at [311, 282] on img at bounding box center [320, 291] width 36 height 36
click at [360, 278] on img at bounding box center [365, 291] width 36 height 36
click at [404, 276] on img at bounding box center [410, 291] width 36 height 36
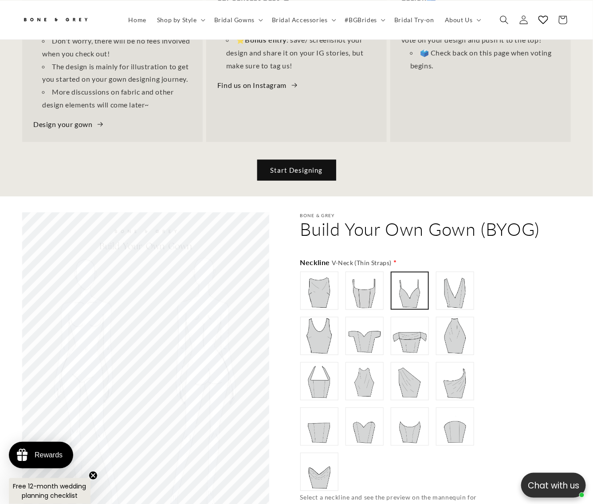
scroll to position [0, 395]
type input "**********"
click at [447, 276] on img at bounding box center [456, 291] width 36 height 36
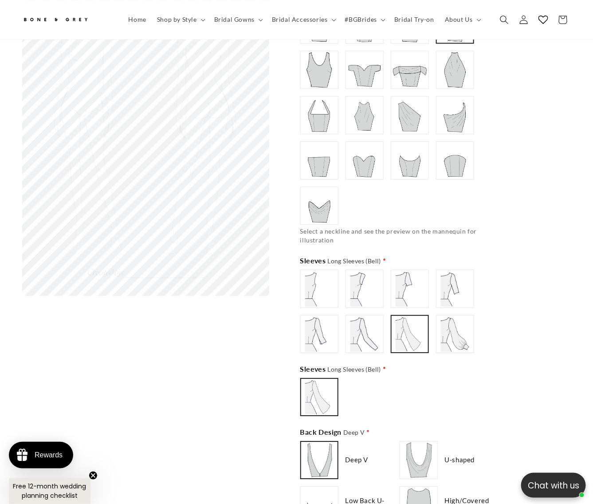
click at [367, 278] on img at bounding box center [365, 289] width 36 height 36
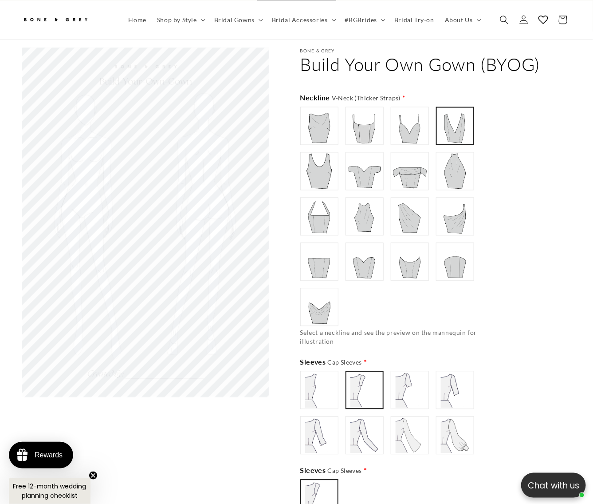
scroll to position [506, 0]
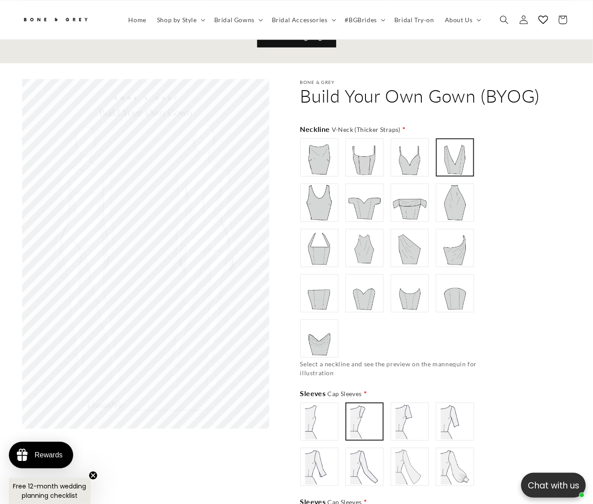
click at [412, 418] on img at bounding box center [410, 422] width 36 height 36
click at [446, 415] on img at bounding box center [456, 422] width 36 height 36
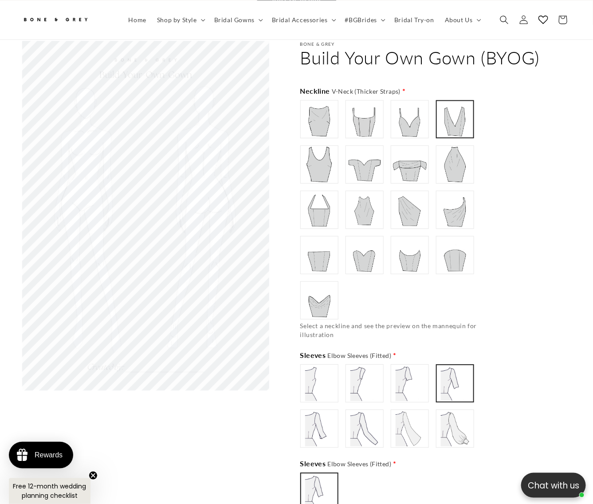
scroll to position [572, 0]
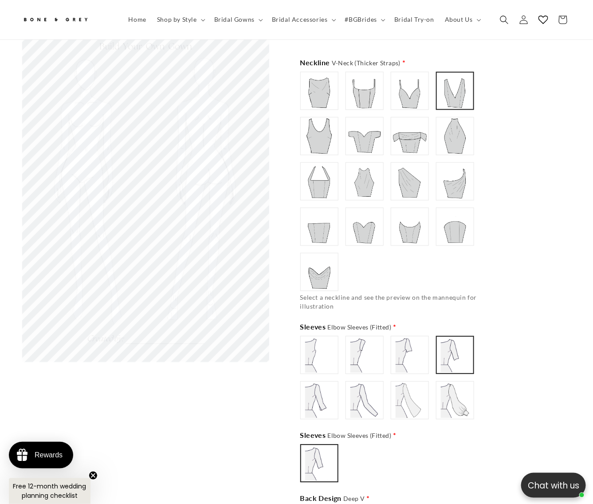
click at [355, 383] on img at bounding box center [365, 401] width 36 height 36
click at [323, 383] on img at bounding box center [320, 401] width 36 height 36
click at [357, 337] on img at bounding box center [365, 355] width 36 height 36
click at [402, 337] on img at bounding box center [410, 355] width 36 height 36
click at [438, 340] on img at bounding box center [456, 355] width 36 height 36
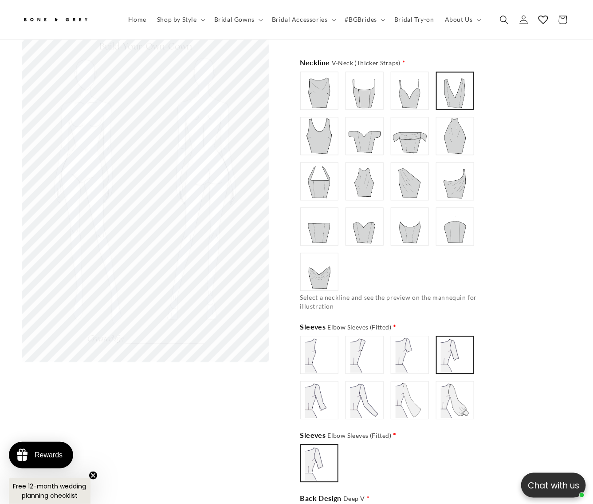
scroll to position [0, 197]
click at [442, 389] on img at bounding box center [456, 401] width 36 height 36
type input "**********"
click at [407, 391] on img at bounding box center [410, 401] width 36 height 36
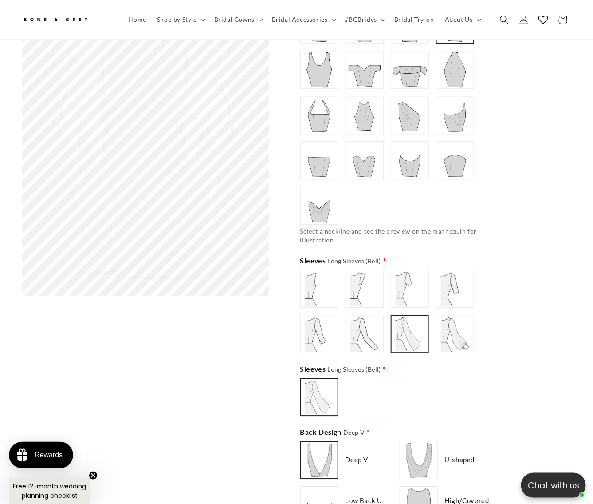
click at [411, 442] on img at bounding box center [419, 460] width 36 height 36
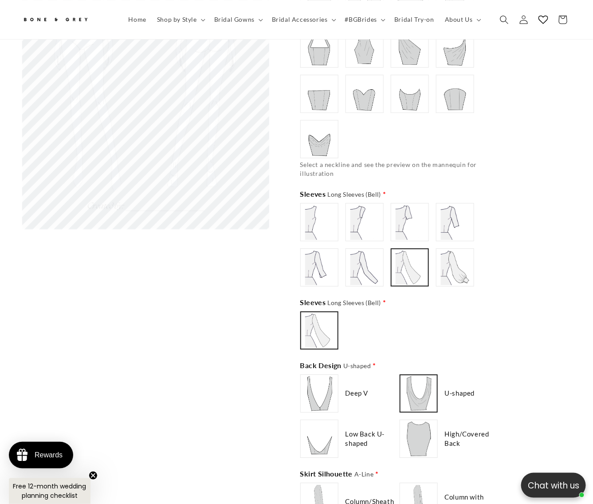
type input "**********"
click at [414, 423] on img at bounding box center [419, 439] width 36 height 36
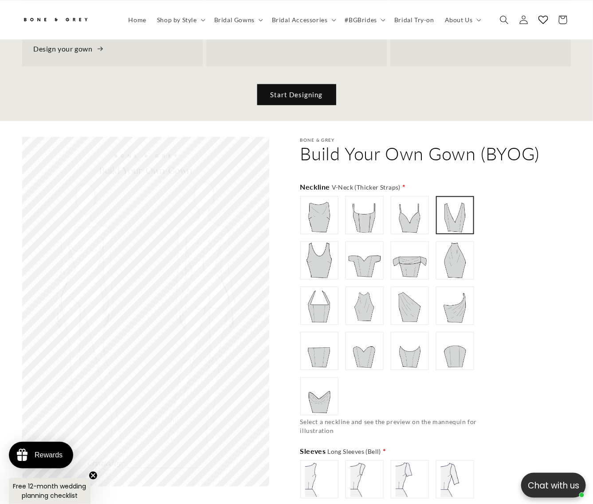
scroll to position [439, 0]
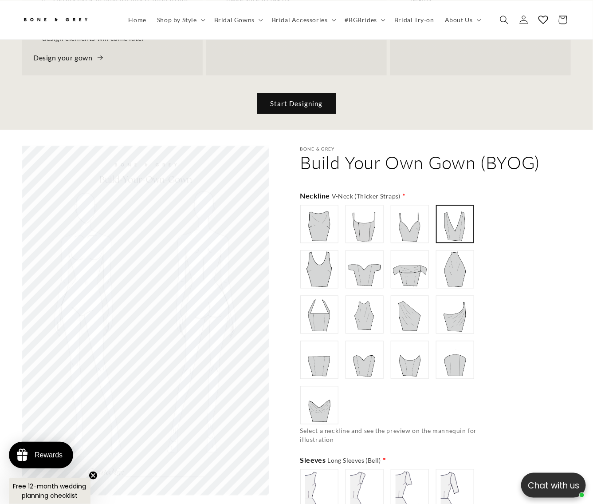
type input "******"
click at [371, 217] on img at bounding box center [365, 224] width 36 height 36
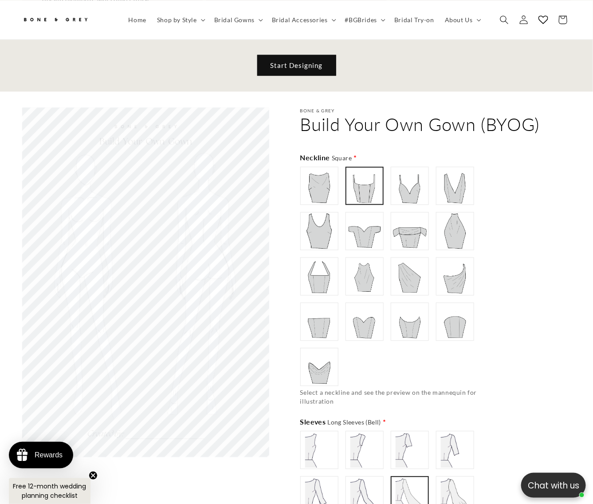
scroll to position [506, 0]
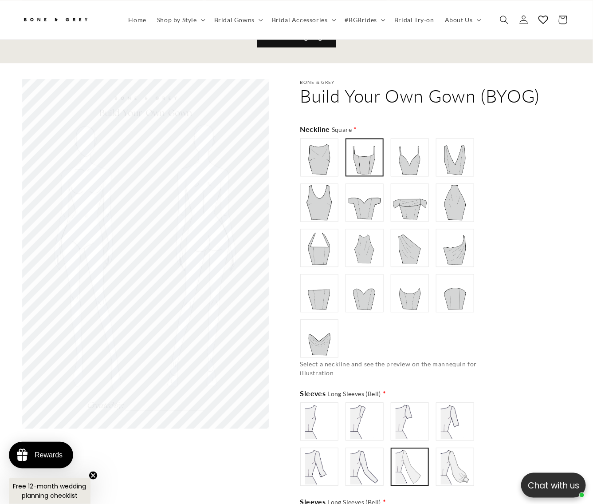
type input "**********"
click at [414, 404] on img at bounding box center [410, 422] width 36 height 36
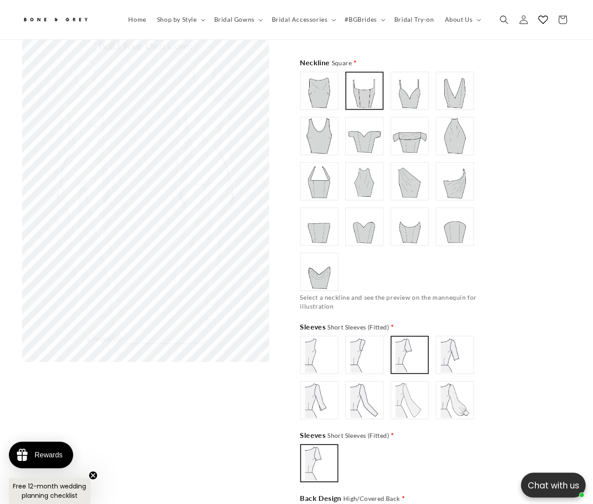
scroll to position [0, 0]
click at [407, 345] on img at bounding box center [410, 355] width 35 height 35
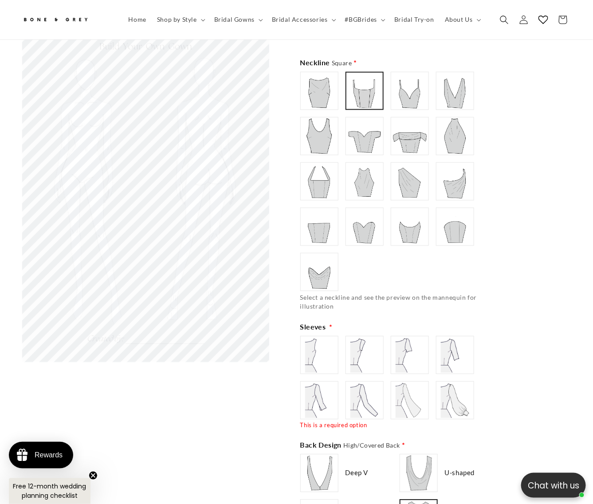
click at [407, 345] on img at bounding box center [410, 355] width 36 height 36
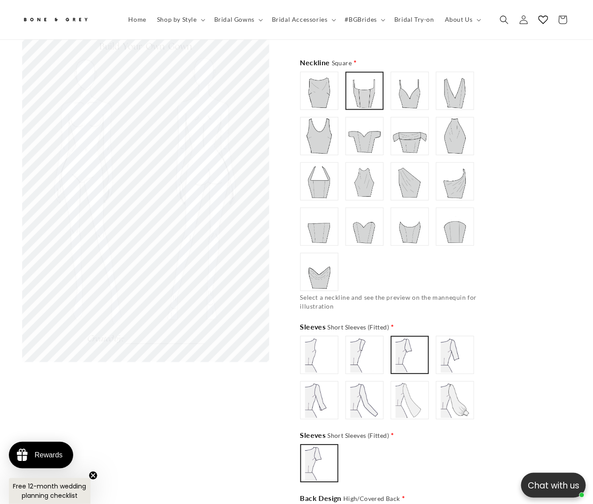
click at [373, 384] on img at bounding box center [365, 401] width 36 height 36
click at [415, 337] on img at bounding box center [410, 355] width 36 height 36
type input "**********"
click at [369, 391] on img at bounding box center [365, 401] width 36 height 36
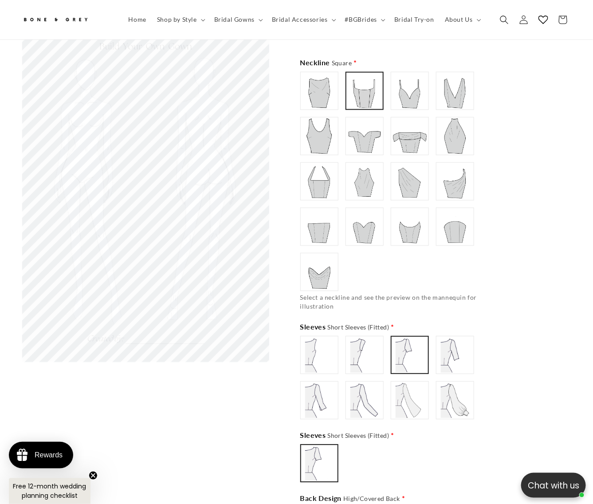
scroll to position [0, 0]
click at [369, 391] on img at bounding box center [364, 400] width 35 height 35
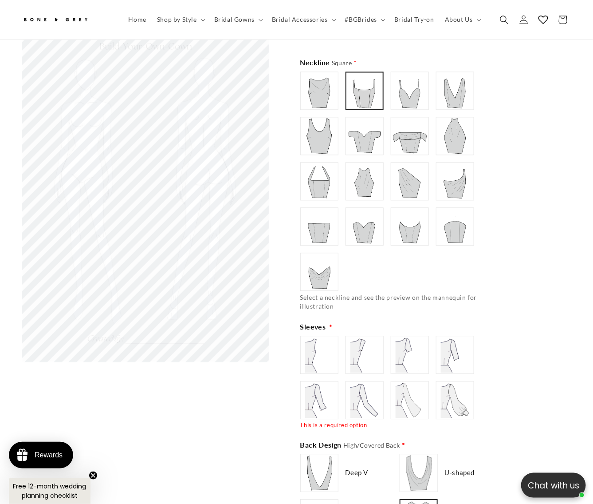
click at [409, 341] on img at bounding box center [410, 355] width 36 height 36
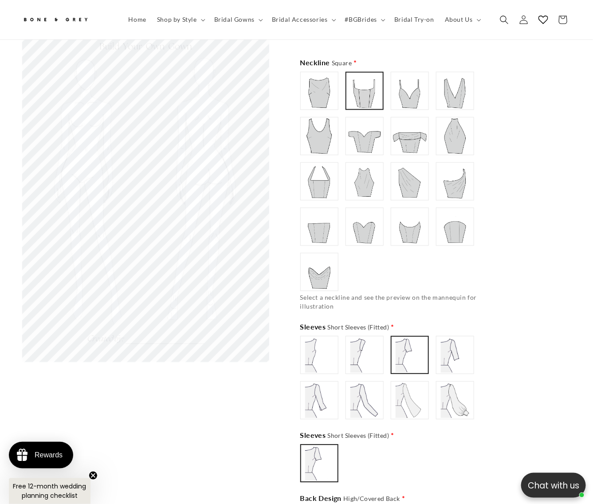
scroll to position [0, 395]
click at [371, 384] on img at bounding box center [365, 401] width 36 height 36
click at [405, 353] on img at bounding box center [410, 355] width 36 height 36
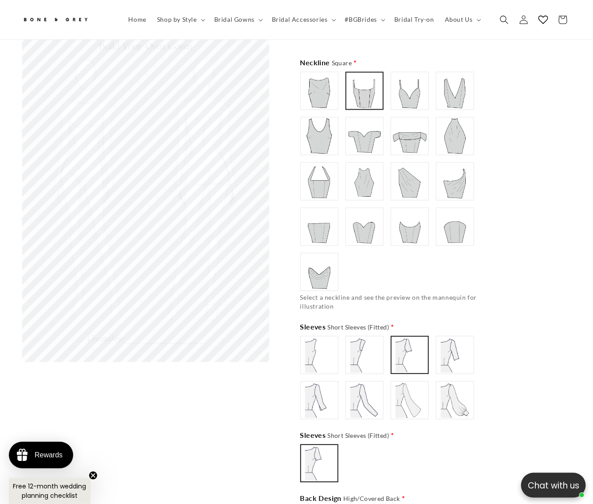
click at [371, 383] on img at bounding box center [365, 401] width 36 height 36
click at [407, 339] on img at bounding box center [410, 355] width 36 height 36
click at [370, 384] on img at bounding box center [365, 401] width 36 height 36
click at [391, 341] on label at bounding box center [410, 355] width 38 height 38
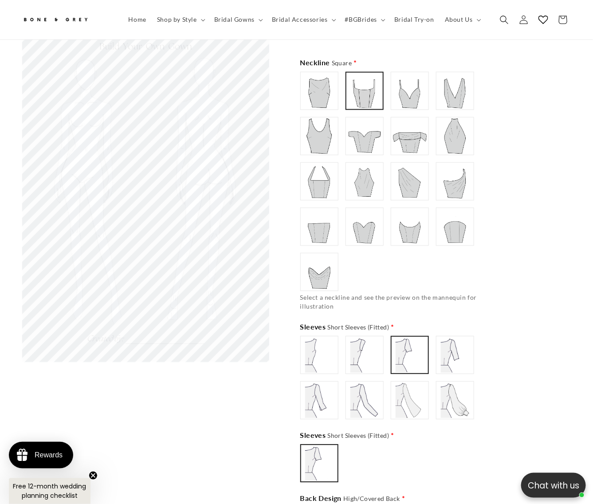
click at [379, 383] on img at bounding box center [365, 401] width 36 height 36
type input "**********"
click at [392, 346] on img at bounding box center [410, 355] width 36 height 36
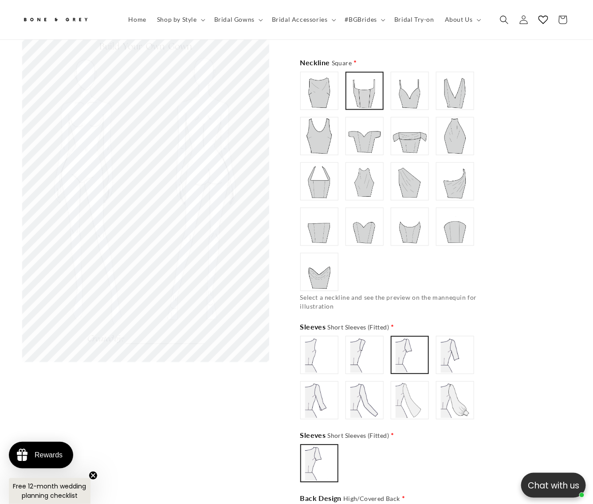
click at [420, 127] on img at bounding box center [410, 136] width 36 height 36
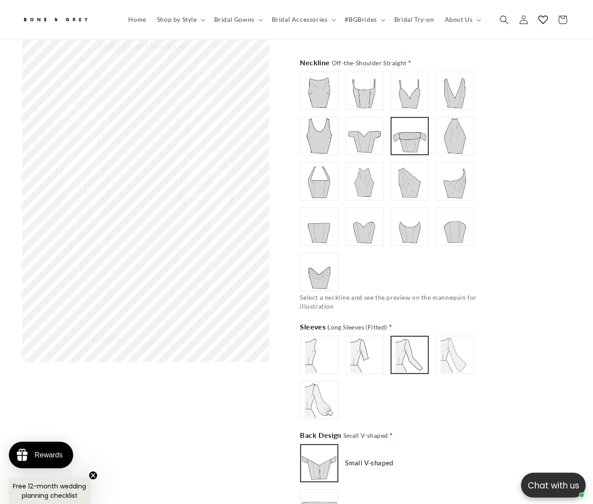
click at [402, 167] on img at bounding box center [410, 182] width 36 height 36
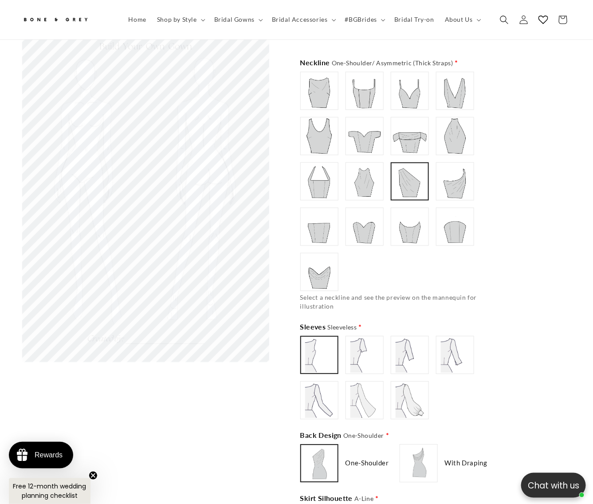
type input "**********"
click at [404, 120] on img at bounding box center [410, 136] width 36 height 36
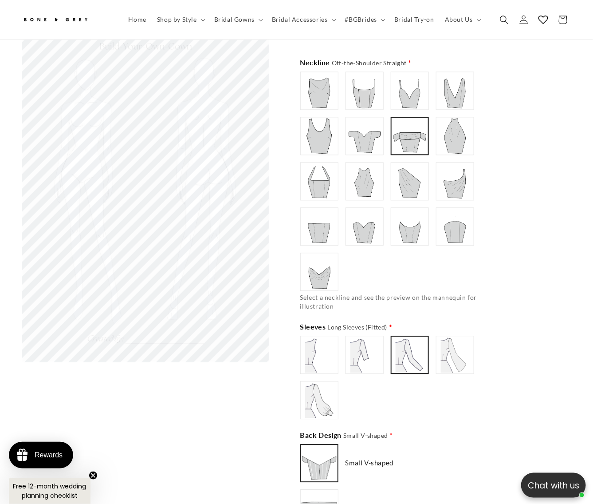
click at [371, 344] on img at bounding box center [365, 355] width 36 height 36
click at [419, 337] on img at bounding box center [410, 355] width 36 height 36
click at [456, 337] on img at bounding box center [456, 355] width 36 height 36
click at [320, 384] on img at bounding box center [320, 401] width 36 height 36
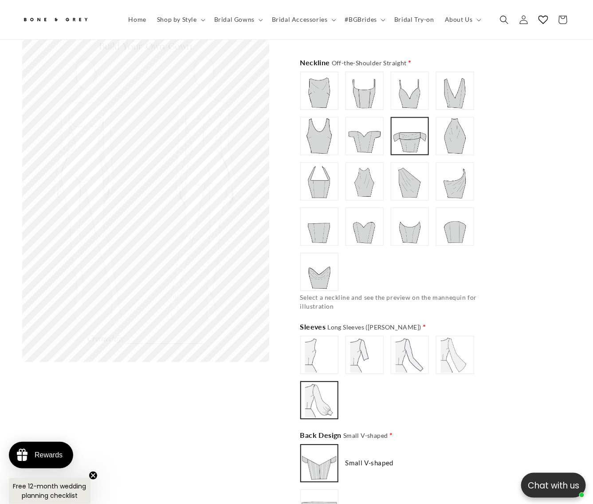
click at [401, 339] on img at bounding box center [410, 355] width 36 height 36
type input "**********"
click at [445, 337] on img at bounding box center [456, 355] width 36 height 36
